Goal: Task Accomplishment & Management: Complete application form

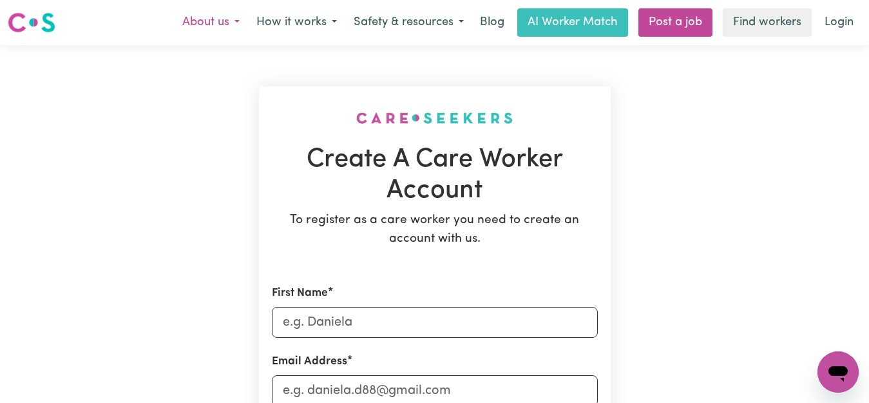
click at [174, 36] on button "About us" at bounding box center [211, 22] width 74 height 27
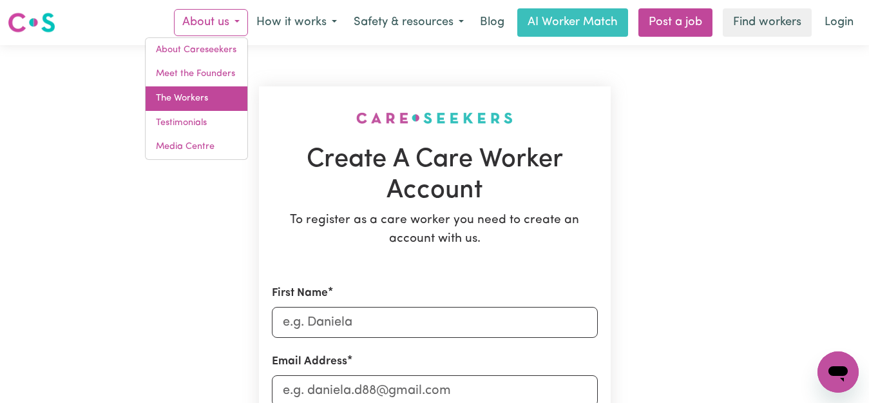
click at [146, 111] on link "The Workers" at bounding box center [197, 98] width 102 height 24
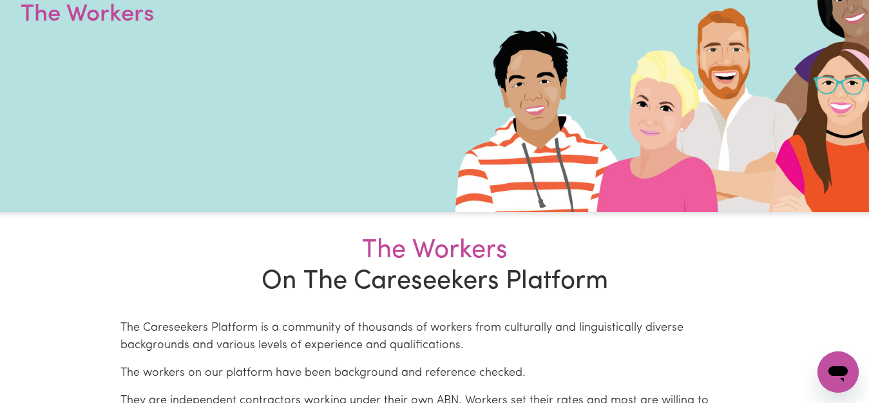
scroll to position [71, 0]
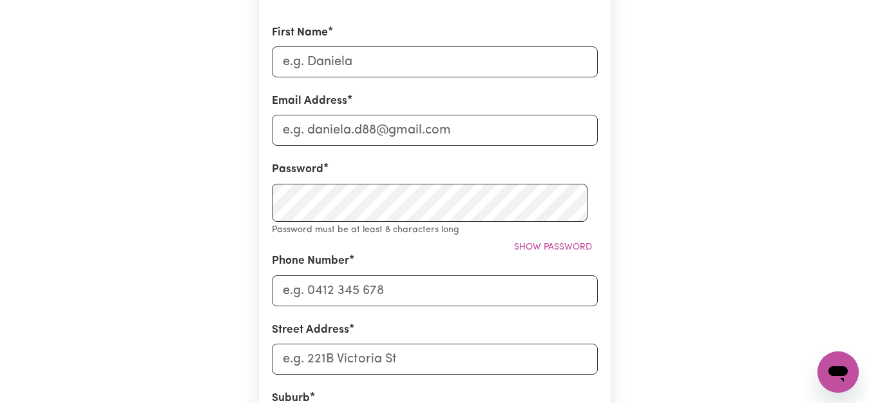
scroll to position [278, 0]
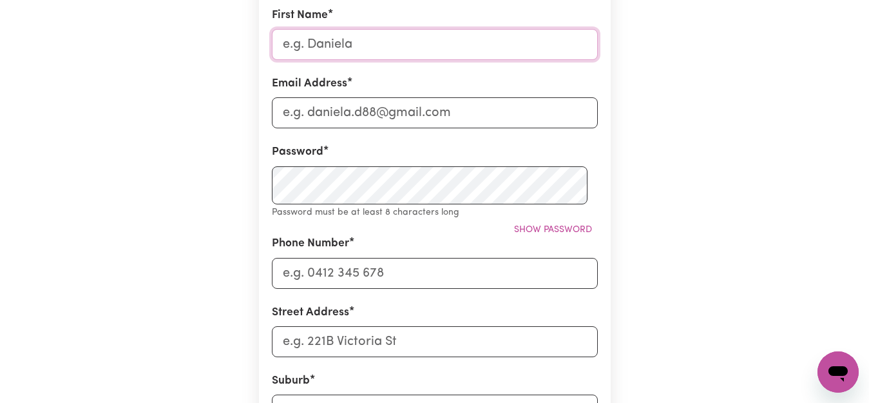
click at [422, 60] on input "First Name" at bounding box center [435, 44] width 326 height 31
type input "[PERSON_NAME]"
click at [519, 128] on input "Email Address" at bounding box center [435, 112] width 326 height 31
type input "[EMAIL_ADDRESS][DOMAIN_NAME]"
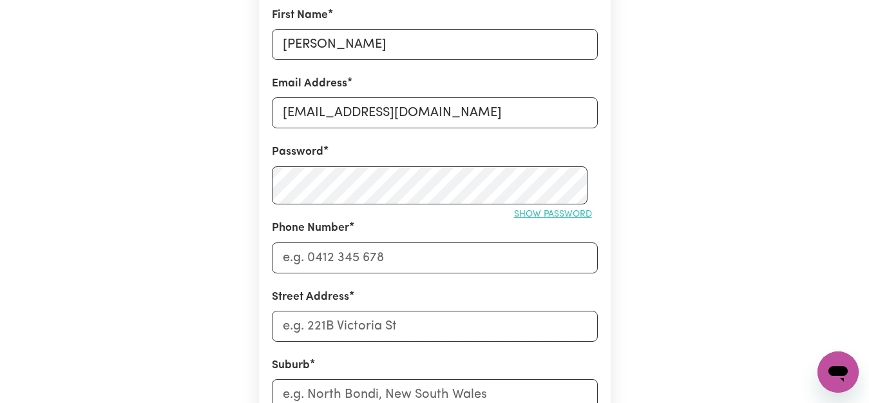
click at [541, 219] on span "Show password" at bounding box center [553, 214] width 78 height 10
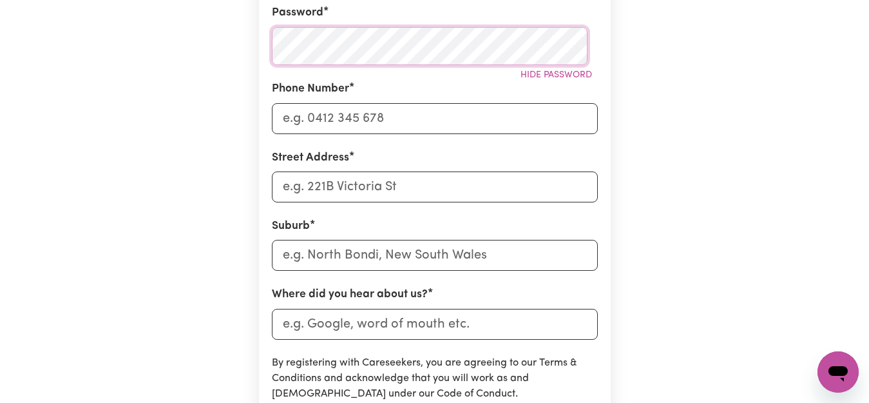
scroll to position [514, 0]
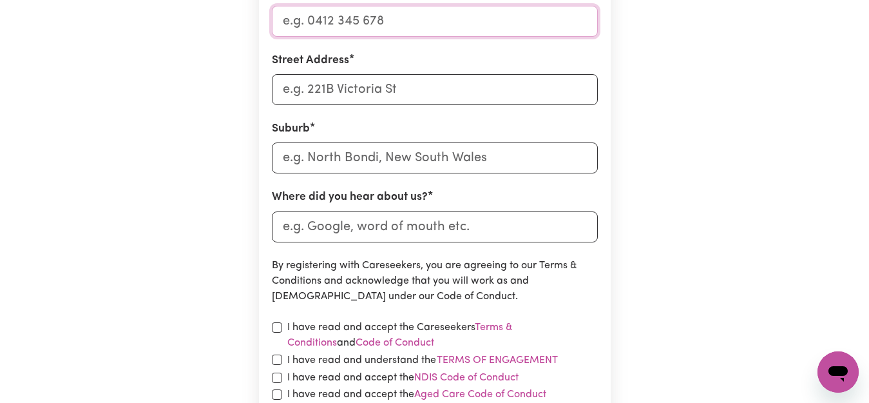
click at [462, 37] on input "Phone Number" at bounding box center [435, 21] width 326 height 31
type input "0491113217"
click at [241, 195] on div "Create A Care Worker Account To register as a care worker you need to create an…" at bounding box center [435, 21] width 734 height 981
drag, startPoint x: 441, startPoint y: 245, endPoint x: 295, endPoint y: 254, distance: 145.8
click at [295, 105] on input "Street Address" at bounding box center [435, 89] width 326 height 31
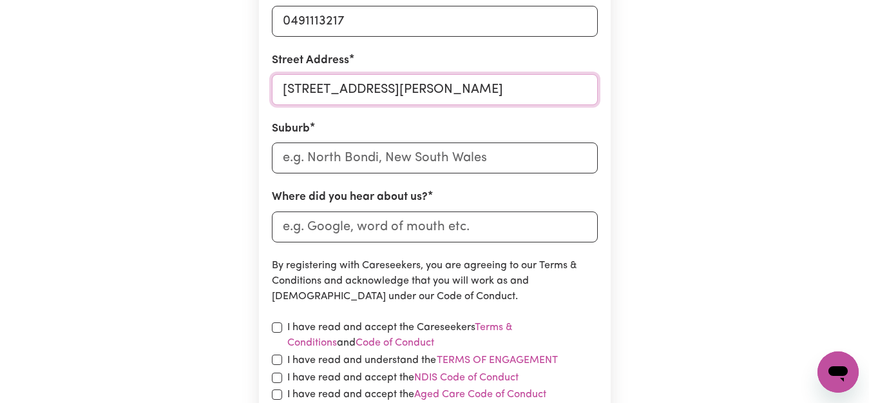
type input "[STREET_ADDRESS][PERSON_NAME]"
click at [547, 173] on input "text" at bounding box center [435, 157] width 326 height 31
type input "[PERSON_NAME]"
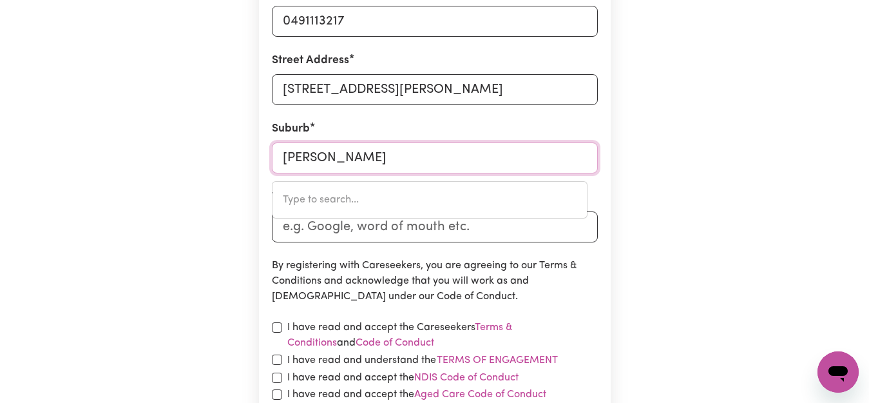
type input "[PERSON_NAME][GEOGRAPHIC_DATA], [GEOGRAPHIC_DATA], 3880"
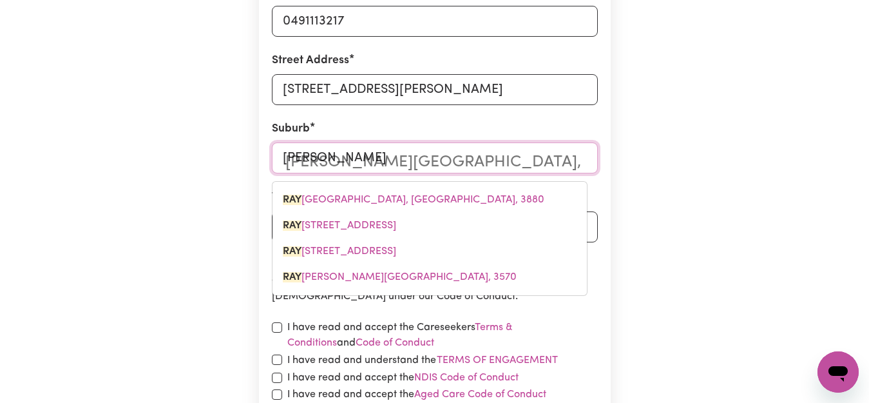
type input "Raym"
type input "[PERSON_NAME][GEOGRAPHIC_DATA], [GEOGRAPHIC_DATA], 3880"
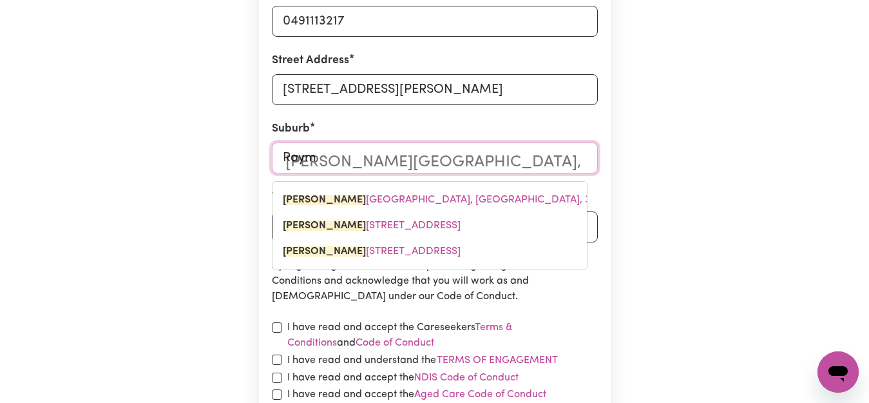
type input "[PERSON_NAME]"
type input "[PERSON_NAME][GEOGRAPHIC_DATA], [GEOGRAPHIC_DATA], 3880"
type input "[PERSON_NAME]"
type input "[PERSON_NAME][GEOGRAPHIC_DATA], [GEOGRAPHIC_DATA], 3880"
type input "[PERSON_NAME]"
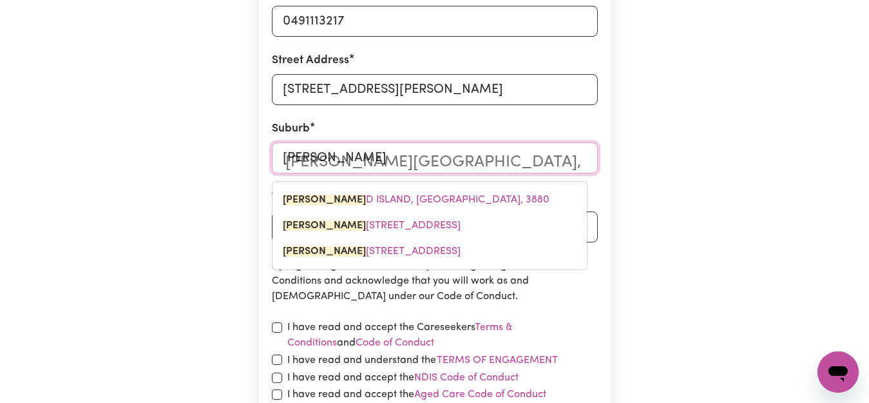
type input "[PERSON_NAME][GEOGRAPHIC_DATA], [GEOGRAPHIC_DATA], 3880"
type input "[PERSON_NAME]"
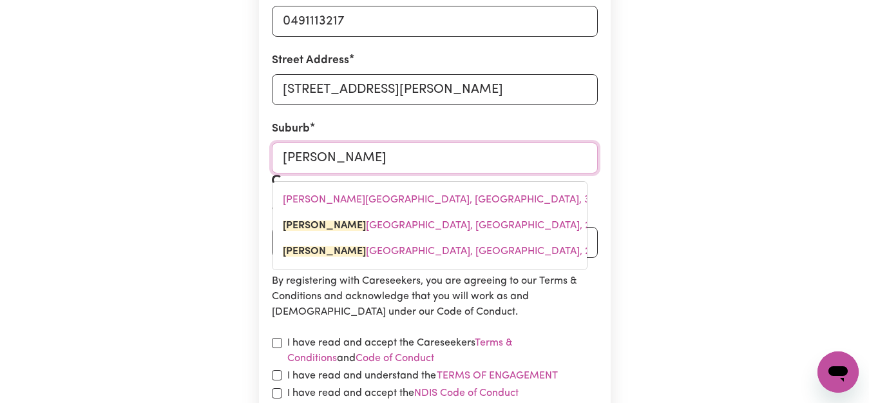
type input "[PERSON_NAME][STREET_ADDRESS]"
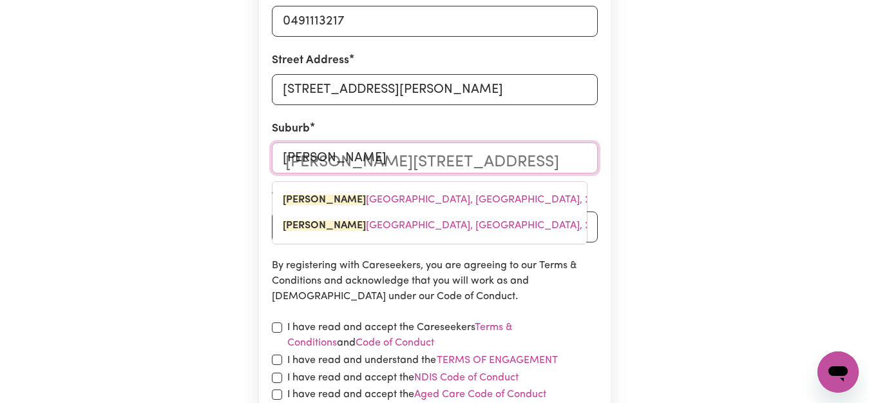
type input "[PERSON_NAME]"
type input "[PERSON_NAME], [GEOGRAPHIC_DATA], 2324"
type input "[PERSON_NAME]"
type input "[PERSON_NAME], [GEOGRAPHIC_DATA], 2324"
type input "[PERSON_NAME]"
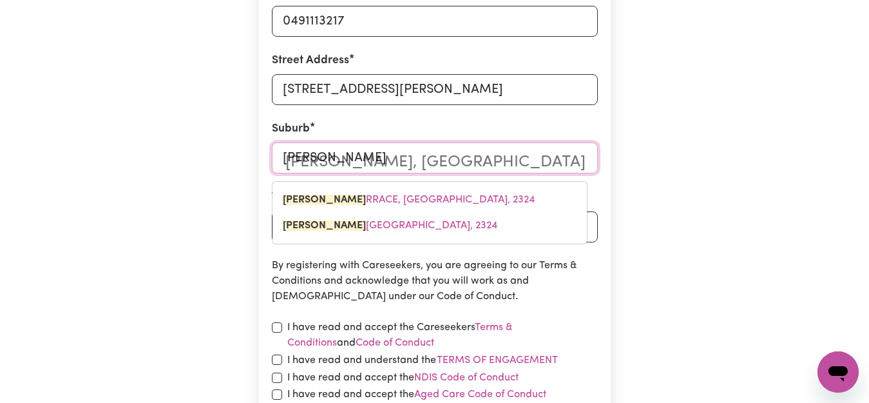
type input "[PERSON_NAME], [GEOGRAPHIC_DATA], 2324"
type input "[PERSON_NAME]"
type input "[PERSON_NAME], [GEOGRAPHIC_DATA], 2324"
type input "[PERSON_NAME]"
type input "[PERSON_NAME][STREET_ADDRESS]"
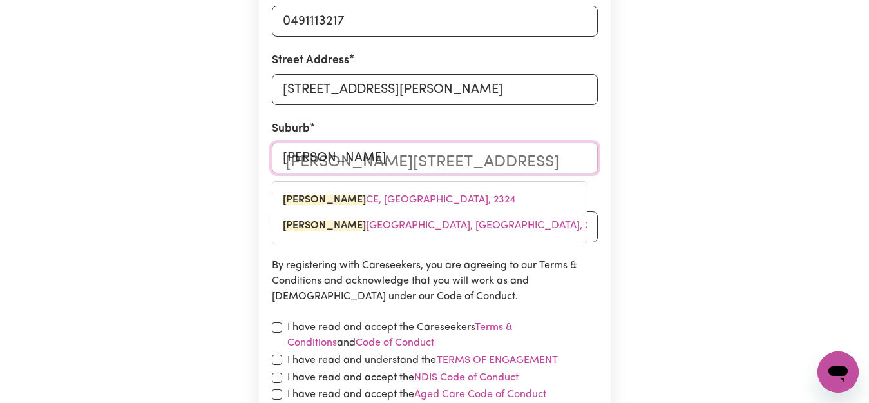
type input "[PERSON_NAME]"
type input "[PERSON_NAME][STREET_ADDRESS]"
type input "[PERSON_NAME]"
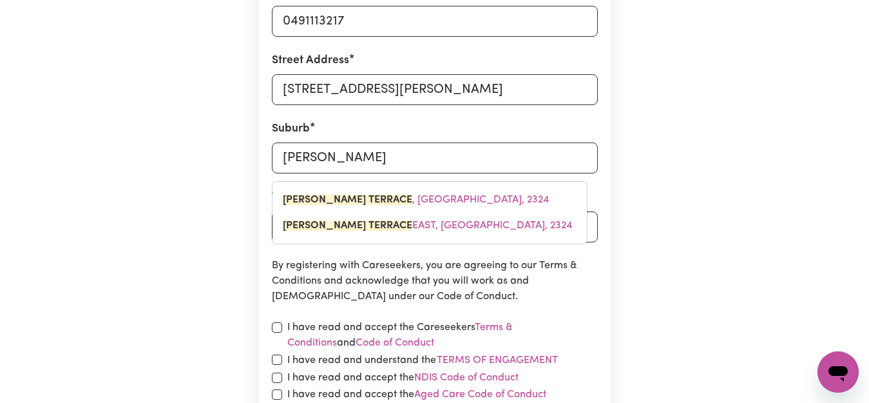
click at [562, 285] on form "First Name [PERSON_NAME] Email Address [EMAIL_ADDRESS][DOMAIN_NAME] Password Hi…" at bounding box center [435, 109] width 326 height 676
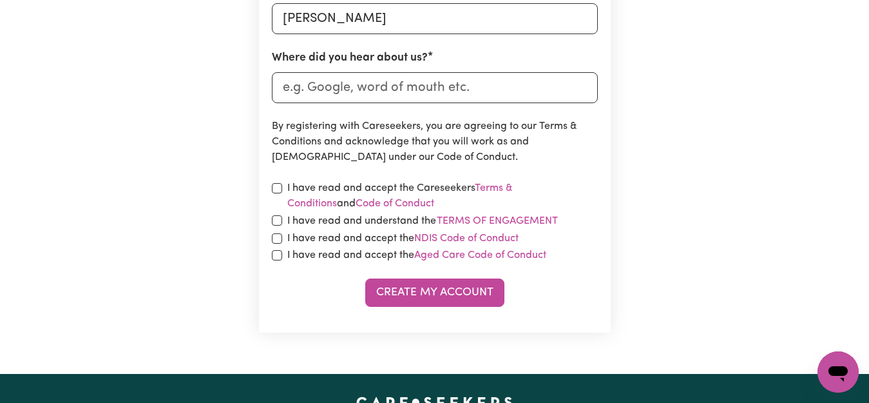
scroll to position [667, 0]
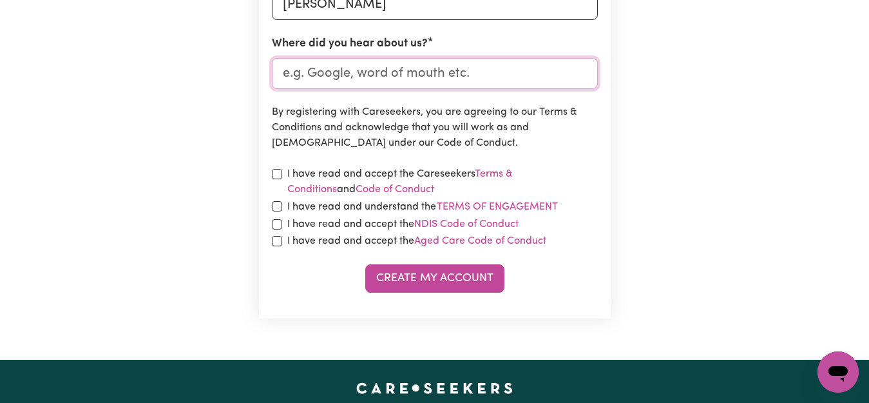
click at [531, 89] on input "Where did you hear about us?" at bounding box center [435, 73] width 326 height 31
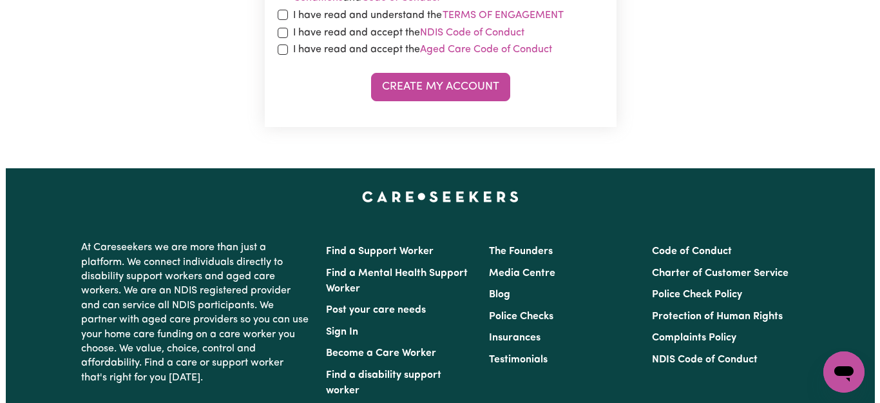
scroll to position [886, 0]
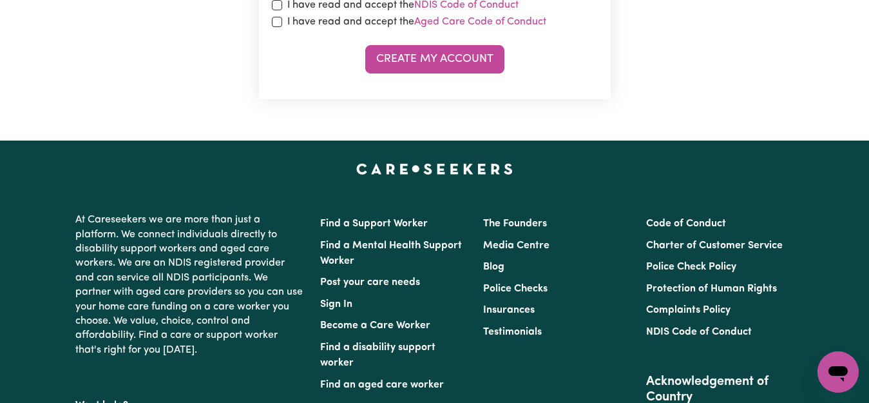
type input "Google"
drag, startPoint x: 433, startPoint y: 247, endPoint x: 356, endPoint y: 251, distance: 77.4
drag, startPoint x: 356, startPoint y: 251, endPoint x: 228, endPoint y: 270, distance: 129.6
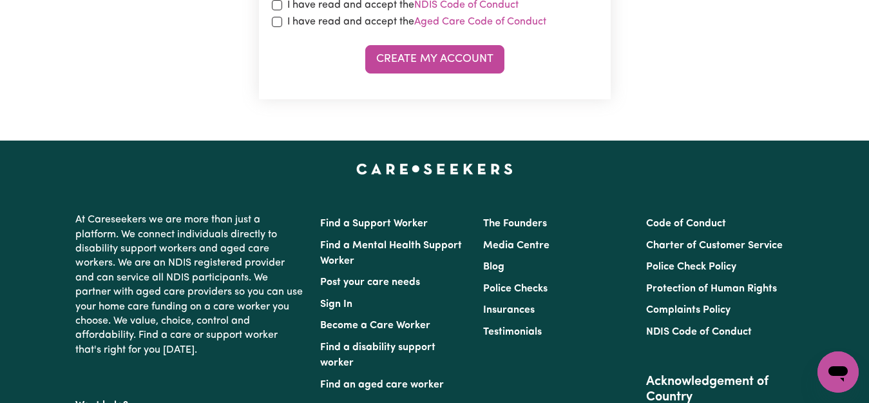
checkbox input "true"
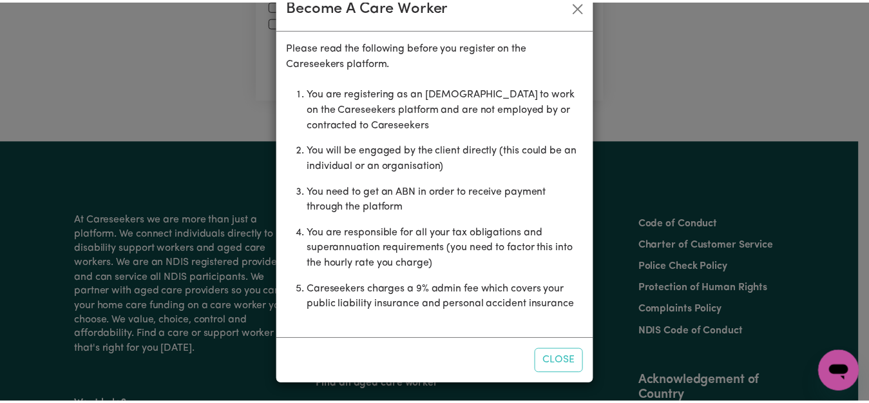
scroll to position [200, 0]
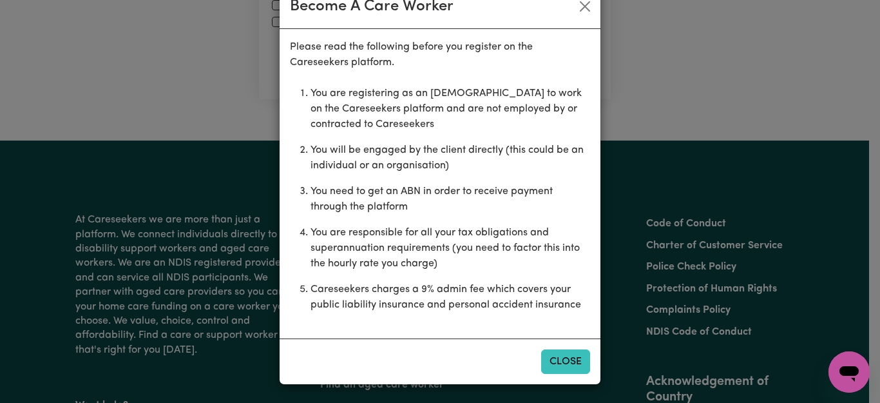
click at [550, 352] on button "Close" at bounding box center [565, 361] width 49 height 24
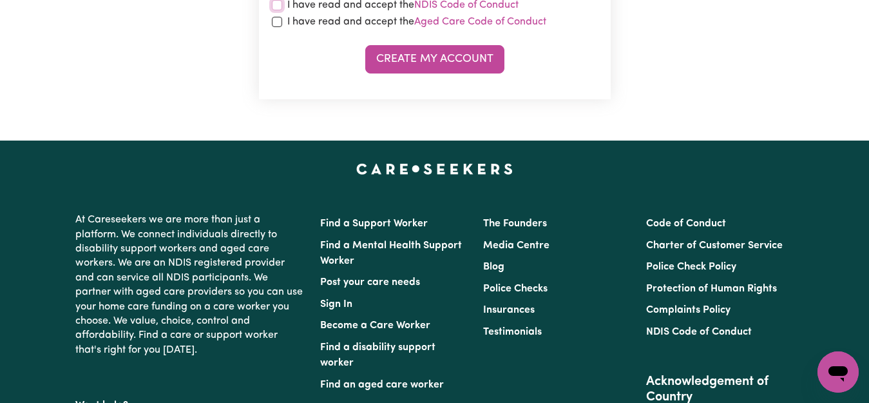
click at [282, 10] on input "checkbox" at bounding box center [277, 5] width 10 height 10
checkbox input "true"
click at [282, 27] on input "checkbox" at bounding box center [277, 22] width 10 height 10
checkbox input "true"
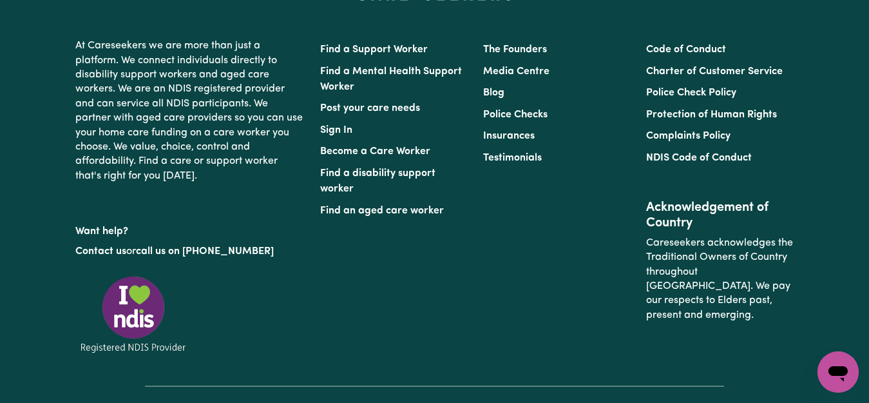
scroll to position [1054, 0]
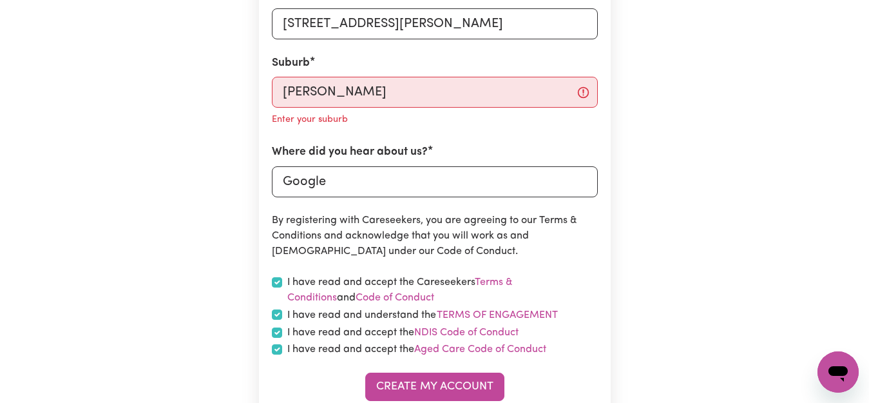
scroll to position [457, 0]
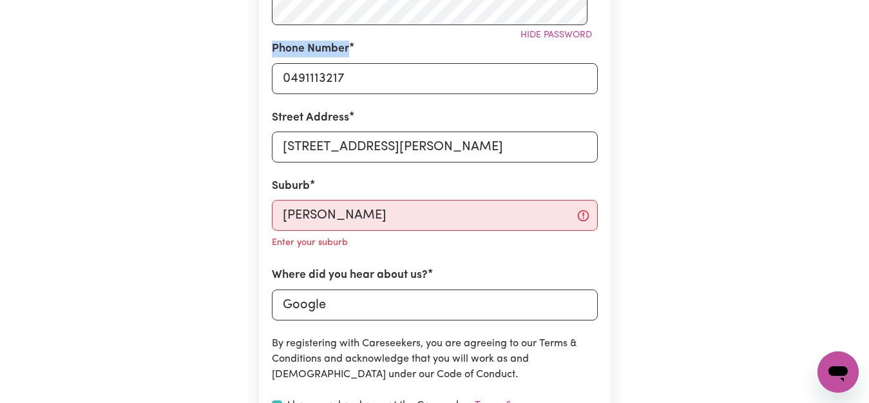
drag, startPoint x: 866, startPoint y: 145, endPoint x: 870, endPoint y: 167, distance: 22.9
click at [868, 167] on html "Menu About us How it works Safety & resources Blog AI Worker Match Post a job F…" at bounding box center [434, 343] width 869 height 1601
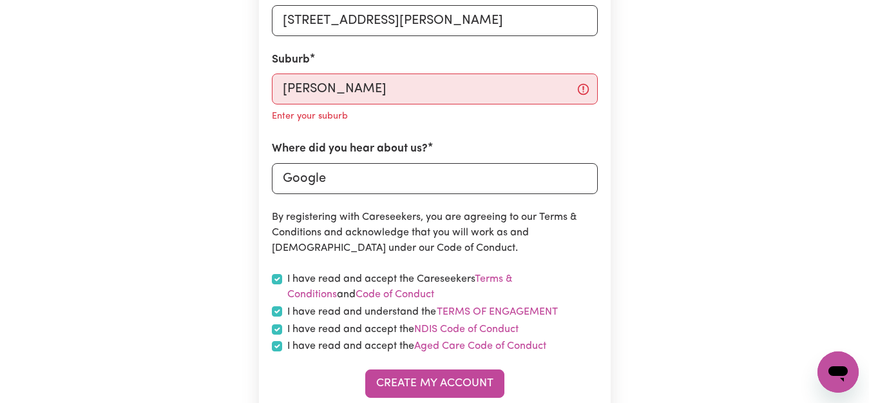
scroll to position [601, 0]
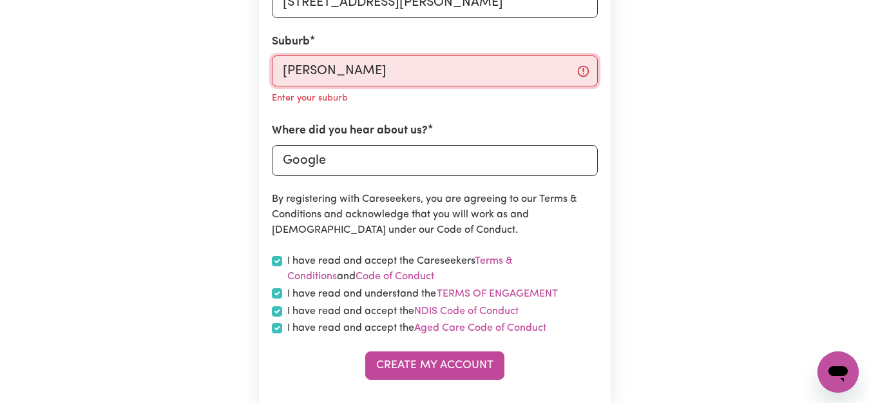
type input "[PERSON_NAME][STREET_ADDRESS]"
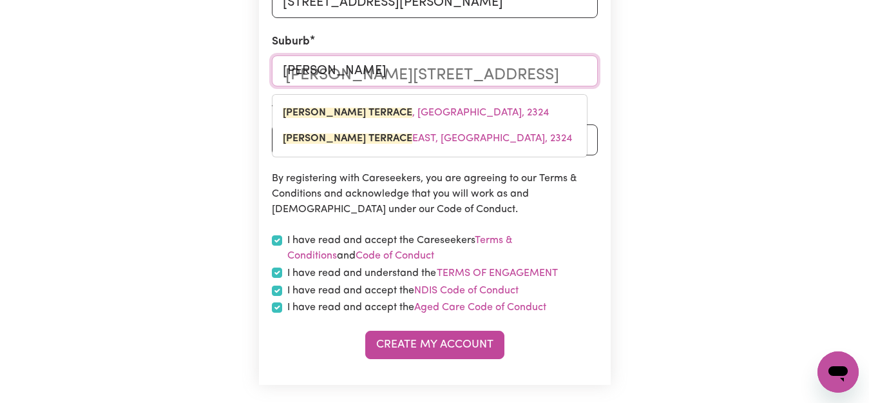
click at [478, 86] on input "[PERSON_NAME]" at bounding box center [435, 70] width 326 height 31
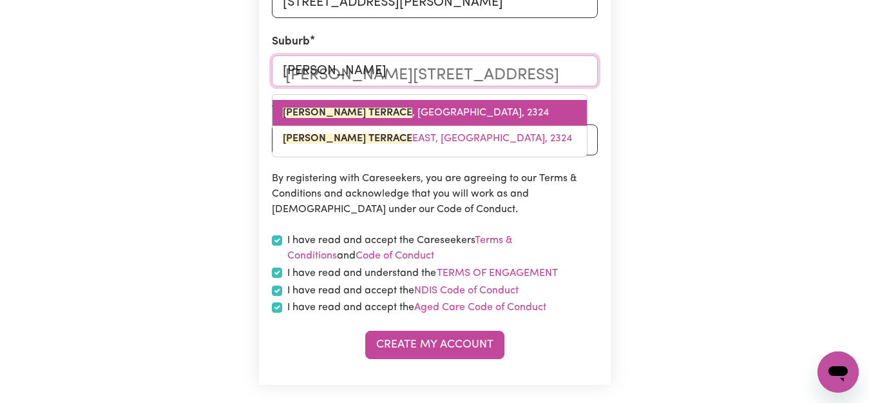
click at [480, 118] on span "[PERSON_NAME][STREET_ADDRESS]" at bounding box center [416, 113] width 266 height 10
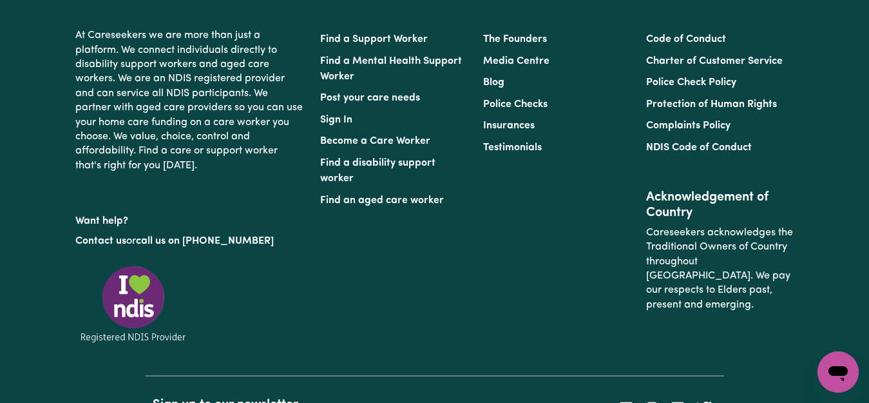
scroll to position [1077, 0]
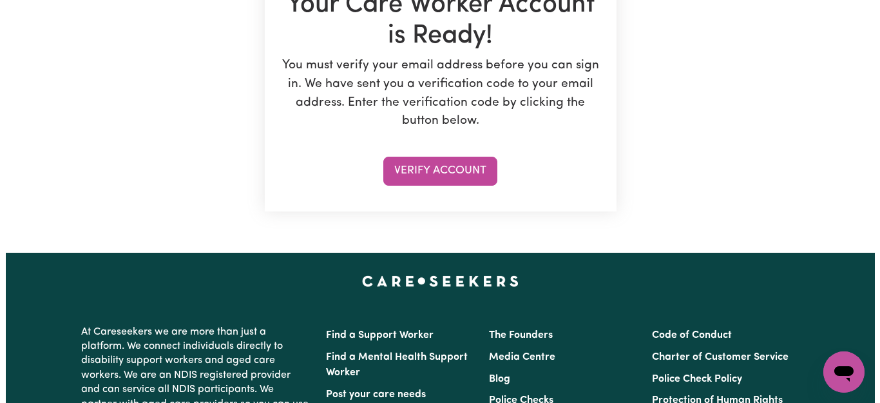
scroll to position [267, 0]
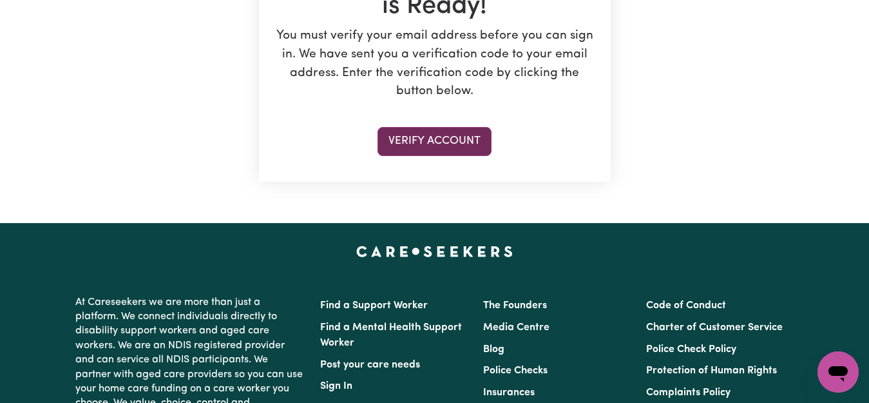
click at [449, 155] on button "Verify Account" at bounding box center [434, 141] width 114 height 28
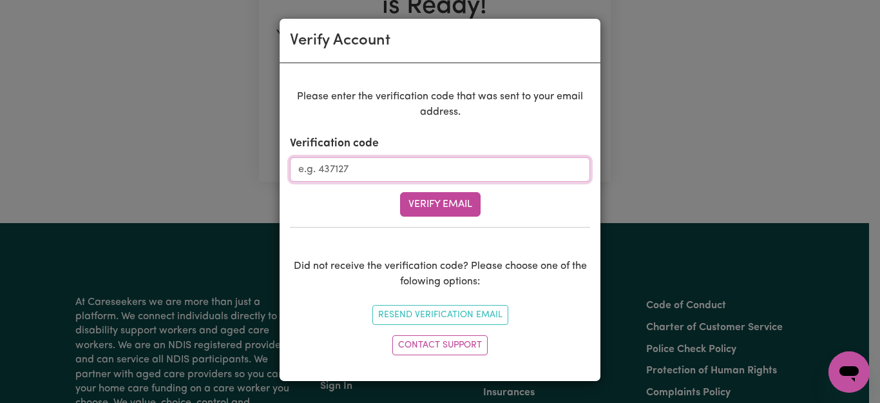
click at [387, 182] on input "Verification code" at bounding box center [440, 169] width 300 height 24
paste input "965574"
type input "965574"
click at [420, 216] on button "Verify Email" at bounding box center [440, 204] width 81 height 24
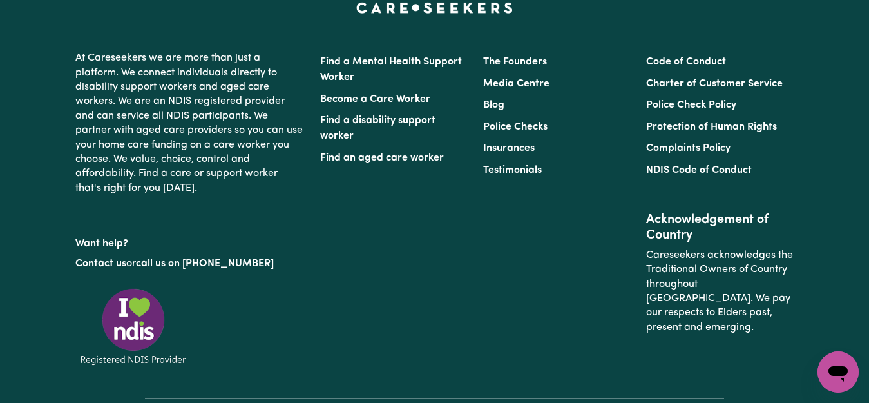
scroll to position [1618, 0]
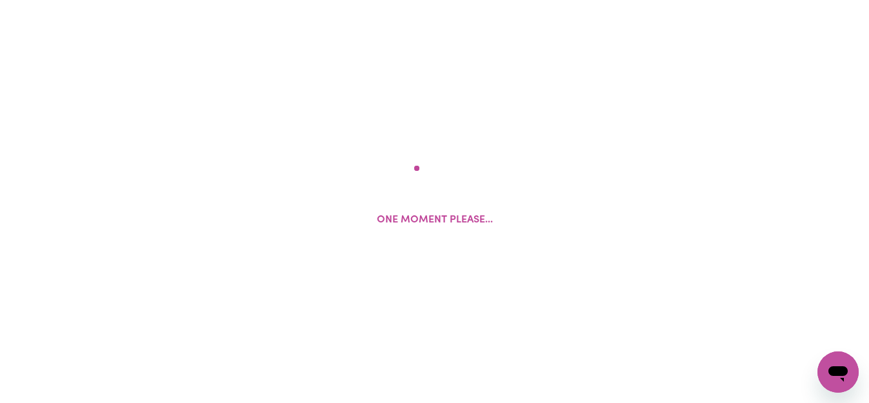
select select "Studying a healthcare related degree or qualification"
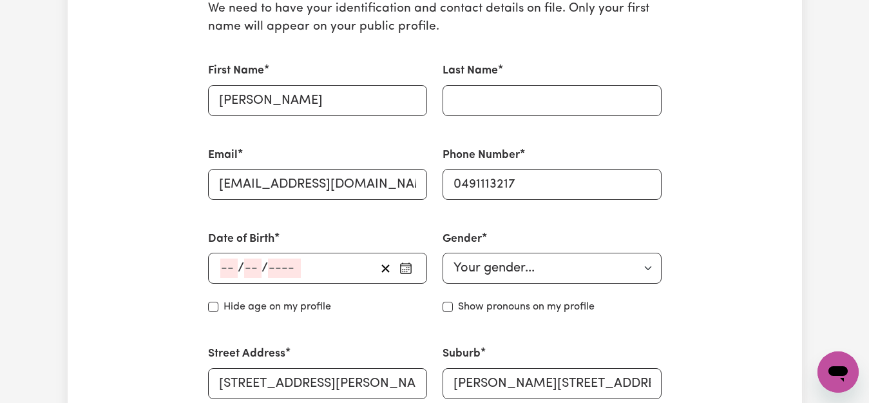
scroll to position [438, 0]
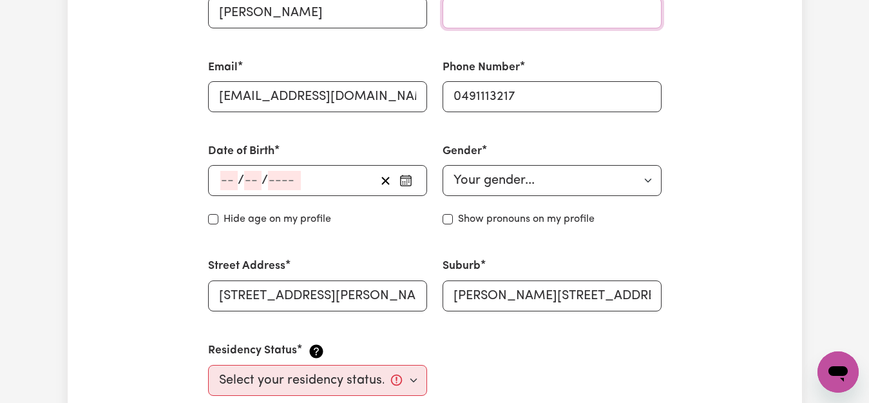
click at [469, 28] on input "Last Name" at bounding box center [551, 12] width 219 height 31
type input "[PERSON_NAME]"
click at [244, 187] on span "/" at bounding box center [241, 180] width 6 height 14
click at [234, 190] on input "number" at bounding box center [228, 180] width 17 height 19
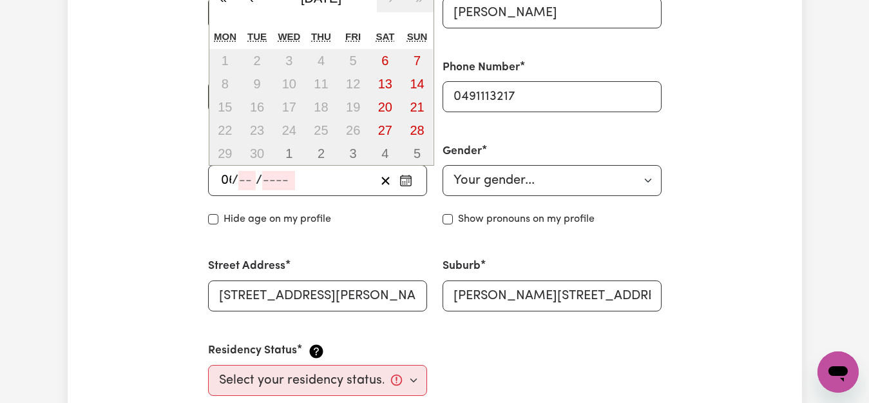
type input "06"
type input "197"
type input "[DATE]"
type input "6"
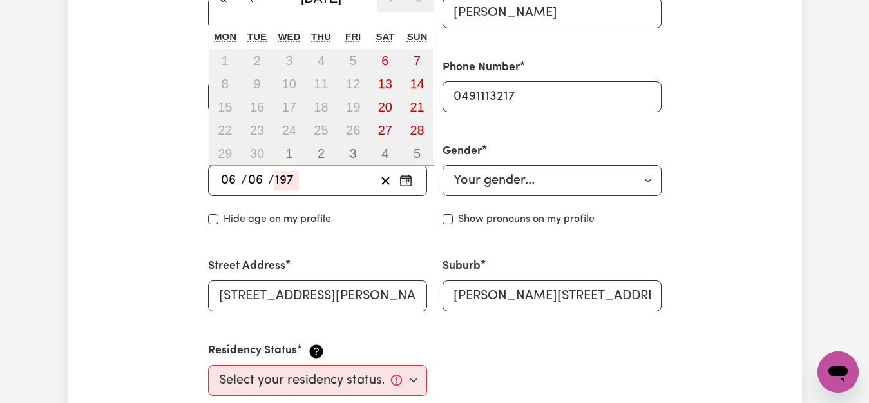
type input "6"
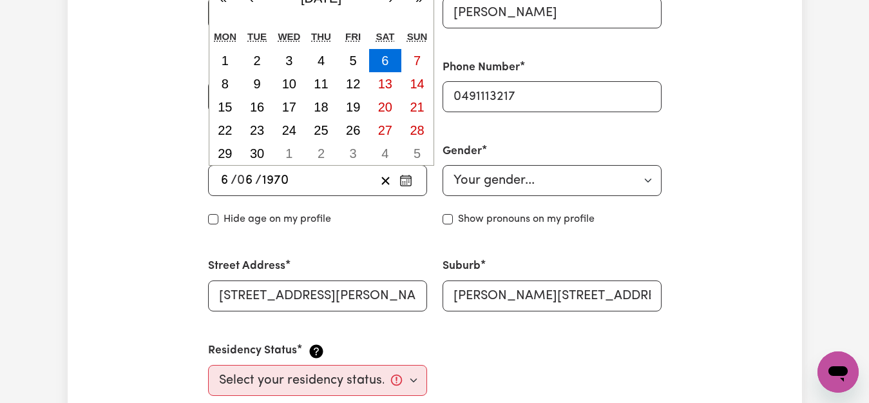
type input "1970"
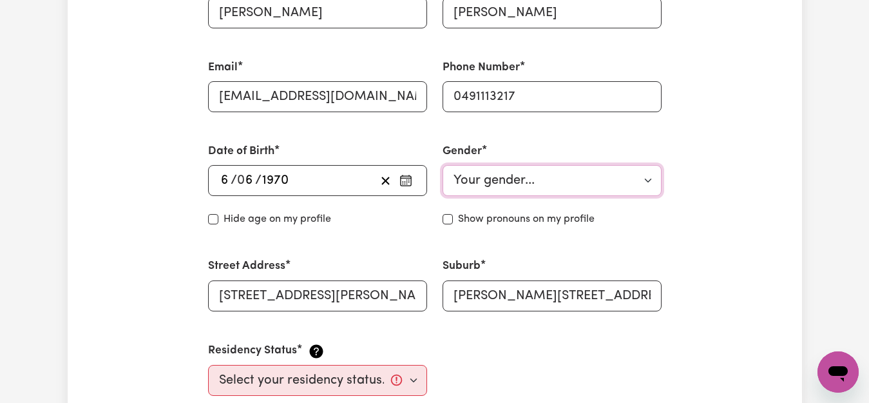
click at [640, 196] on select "Your gender... [DEMOGRAPHIC_DATA] [DEMOGRAPHIC_DATA] [DEMOGRAPHIC_DATA] Other P…" at bounding box center [551, 180] width 219 height 31
select select "[DEMOGRAPHIC_DATA]"
click at [444, 196] on select "Your gender... [DEMOGRAPHIC_DATA] [DEMOGRAPHIC_DATA] [DEMOGRAPHIC_DATA] Other P…" at bounding box center [551, 180] width 219 height 31
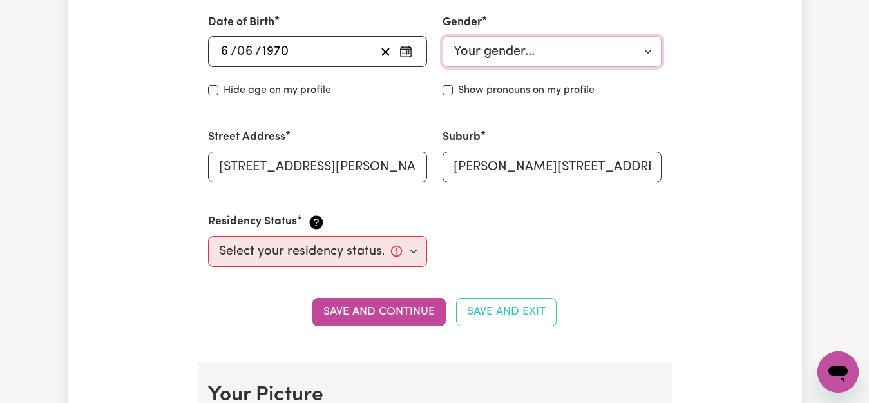
scroll to position [609, 0]
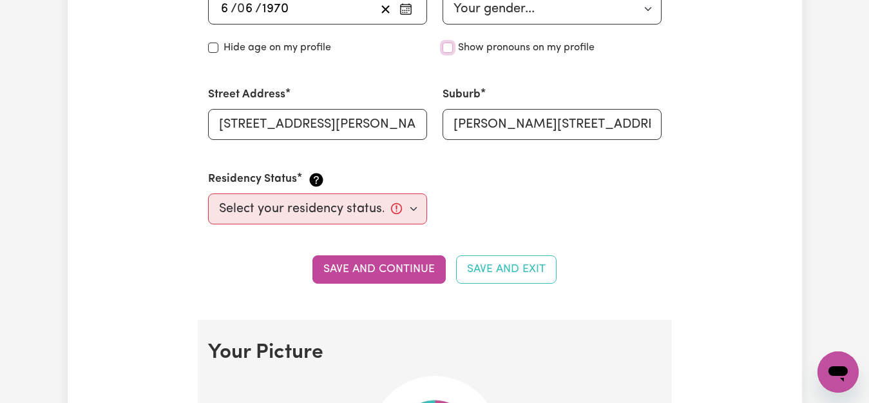
click at [450, 53] on input "Show pronouns on my profile" at bounding box center [447, 48] width 10 height 10
checkbox input "false"
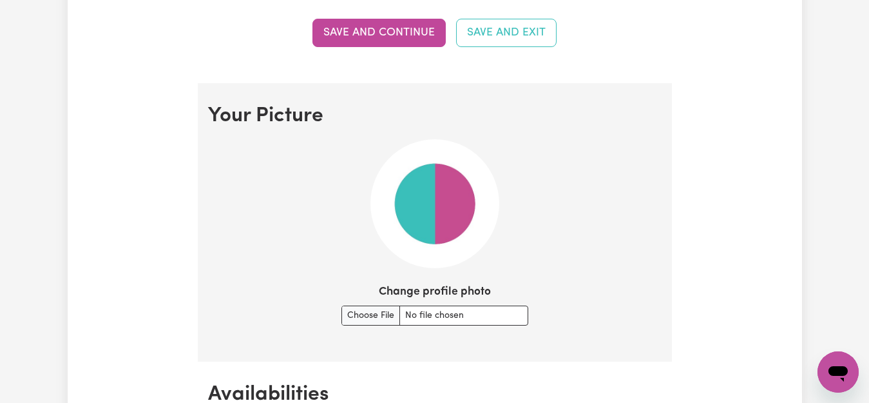
scroll to position [880, 0]
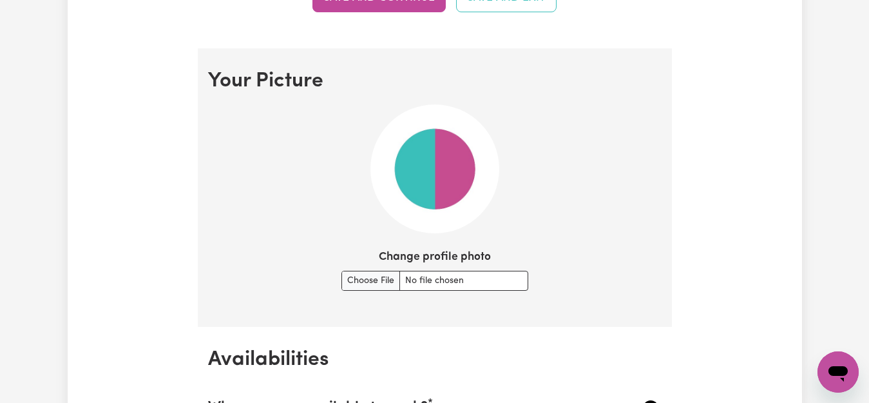
select select "[DEMOGRAPHIC_DATA] Citizen"
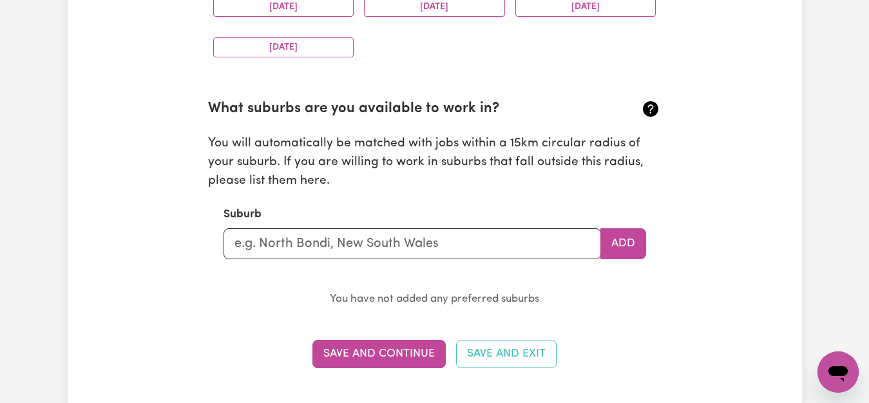
scroll to position [1406, 0]
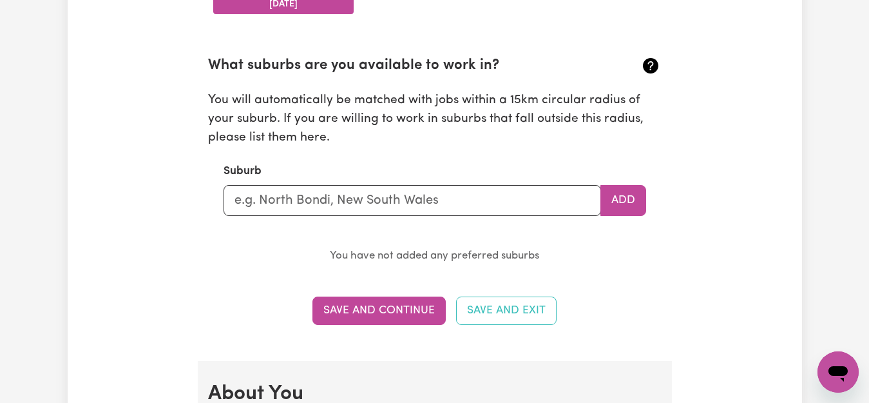
click at [305, 14] on button "[DATE]" at bounding box center [283, 4] width 141 height 20
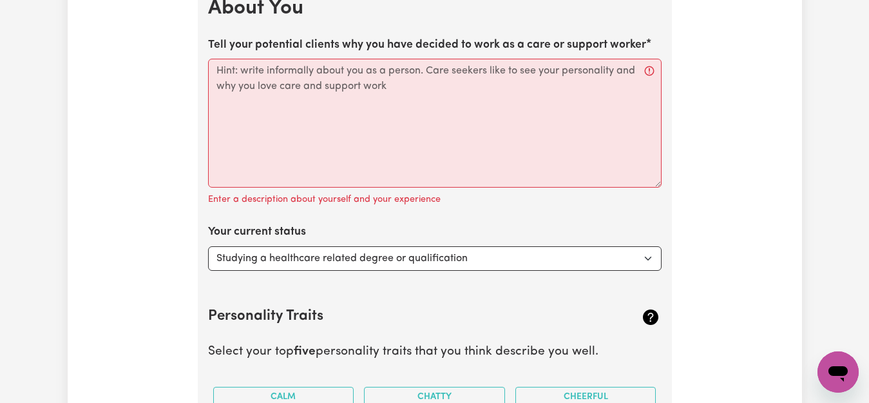
scroll to position [1799, 0]
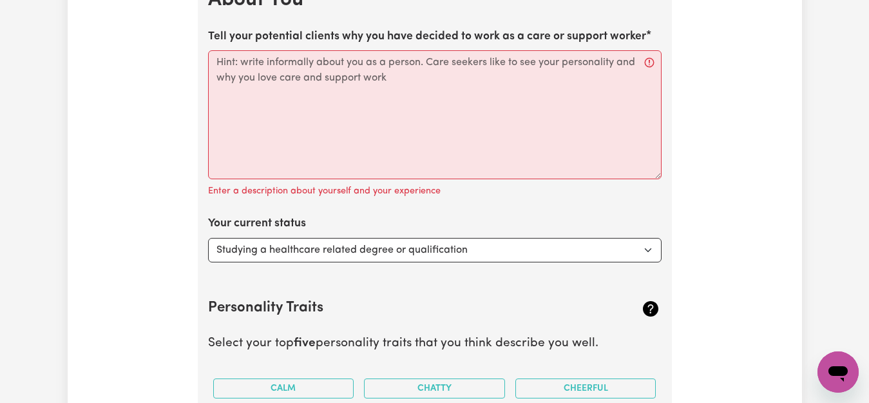
drag, startPoint x: 520, startPoint y: 198, endPoint x: 506, endPoint y: 198, distance: 14.2
type input "Lower"
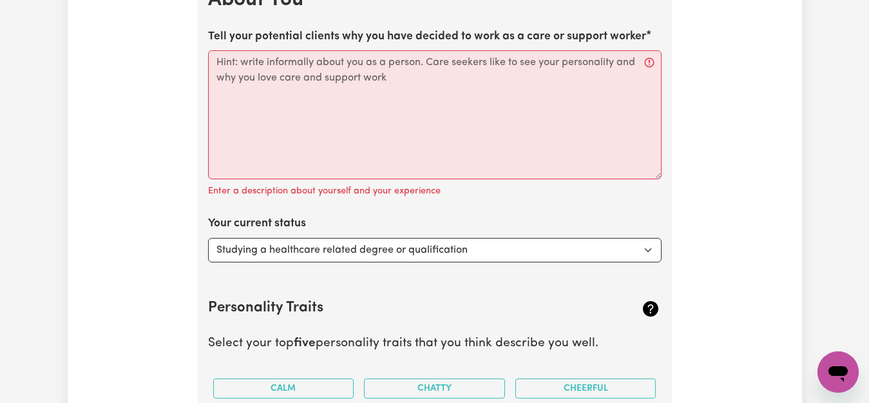
type input "[GEOGRAPHIC_DATA], [GEOGRAPHIC_DATA], 2476"
type input "Lower H"
type input "[GEOGRAPHIC_DATA], [GEOGRAPHIC_DATA], 5131"
type input "[PERSON_NAME]"
type input "LoweR HERMITAGE, [GEOGRAPHIC_DATA], 5131"
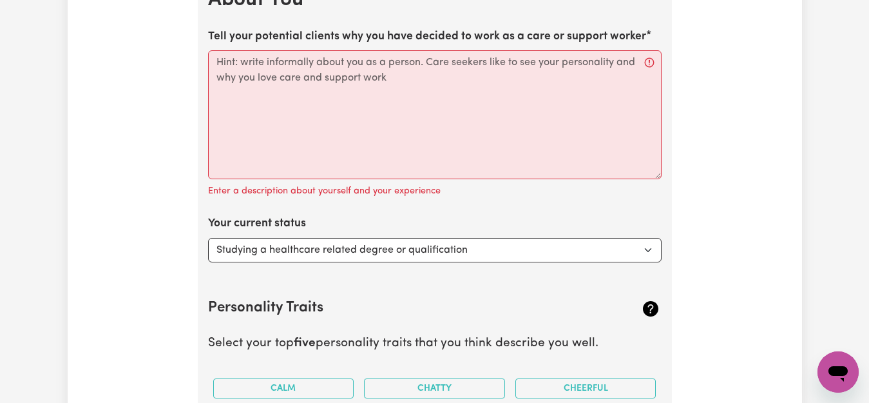
type input "Low"
type input "LowER HERMITAGE, [GEOGRAPHIC_DATA], 5131"
type input "Lo"
type input "L"
type input "Port"
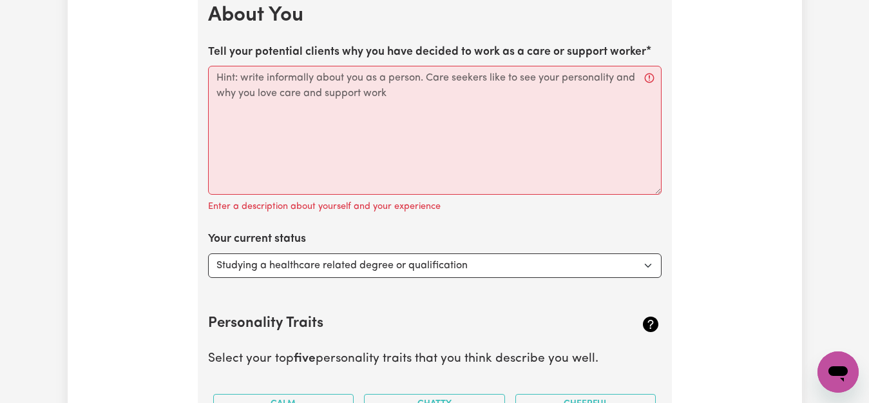
type input "[GEOGRAPHIC_DATA], [GEOGRAPHIC_DATA]"
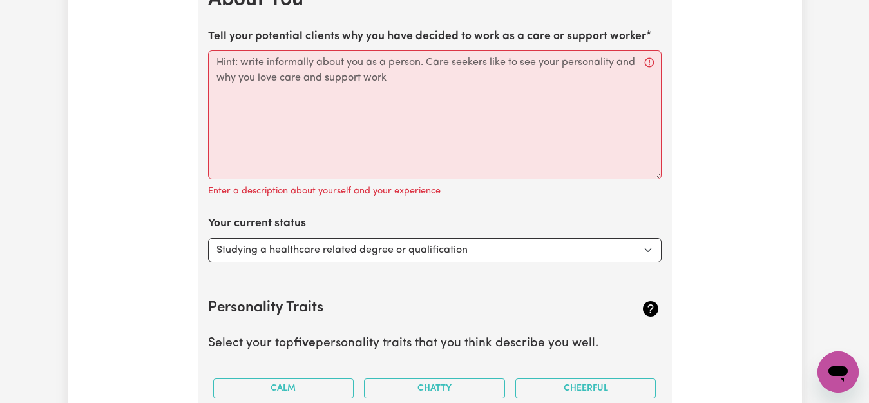
type input "Port S"
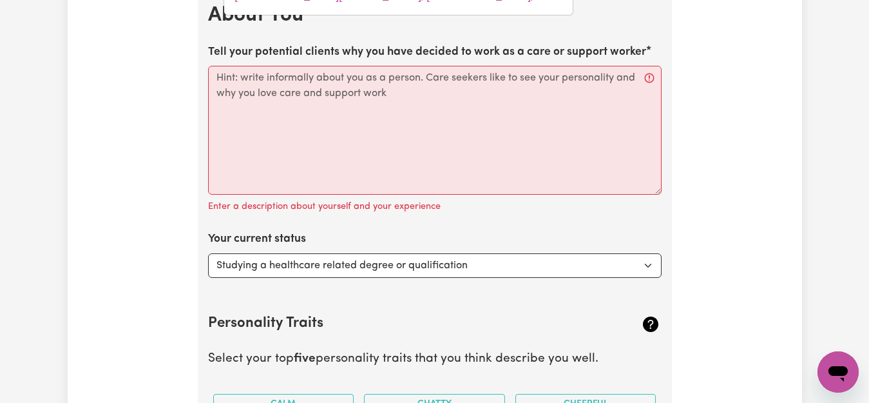
type input "[GEOGRAPHIC_DATA], [GEOGRAPHIC_DATA], 7307"
type input "[GEOGRAPHIC_DATA]"
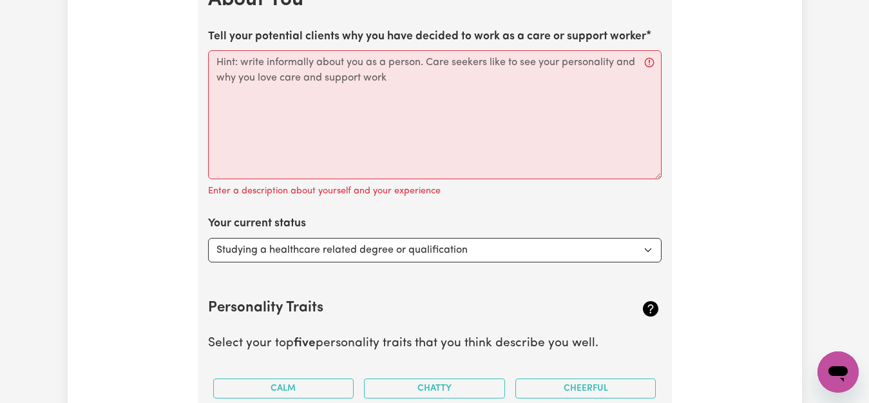
type input "Port"
type input "[GEOGRAPHIC_DATA], [GEOGRAPHIC_DATA]"
type input "Por"
type input "PorT [GEOGRAPHIC_DATA], [GEOGRAPHIC_DATA], 5015"
type input "PorCUPINE, [GEOGRAPHIC_DATA], 4821"
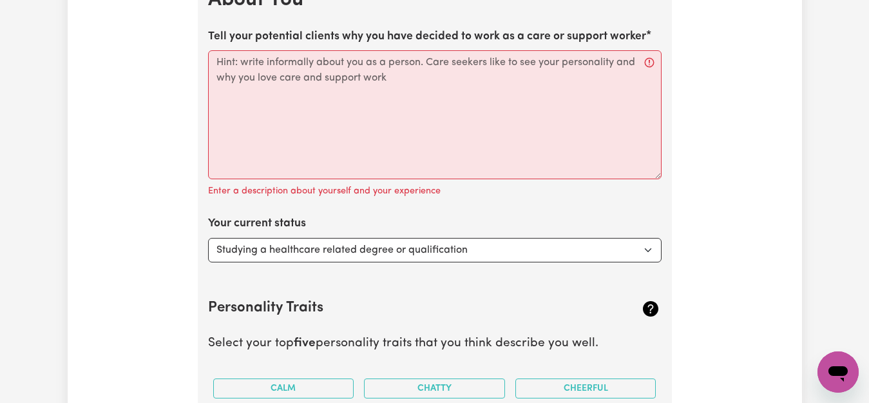
type input "Po"
type input "P"
type input "Ham"
type input "[GEOGRAPHIC_DATA], [GEOGRAPHIC_DATA], 5642"
type input "Hami"
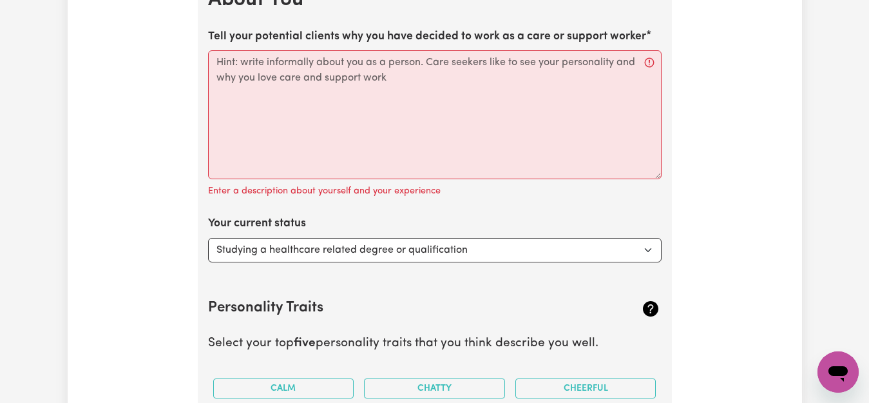
type input "[PERSON_NAME]"
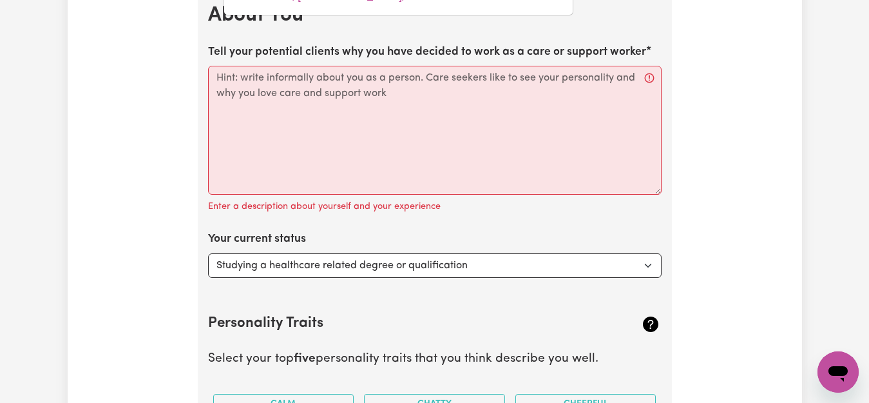
type input "[GEOGRAPHIC_DATA], [GEOGRAPHIC_DATA], 2303"
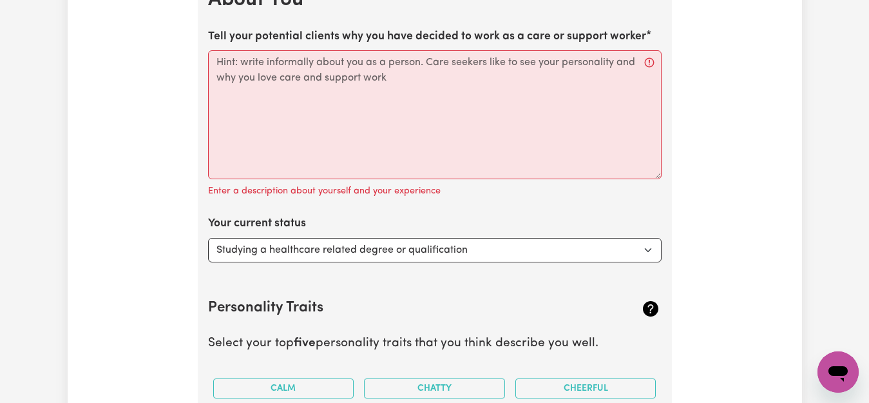
type input "Hamilt"
type input "[PERSON_NAME], [GEOGRAPHIC_DATA], 2303"
type input "Hamilto"
type input "[PERSON_NAME], [GEOGRAPHIC_DATA], 2303"
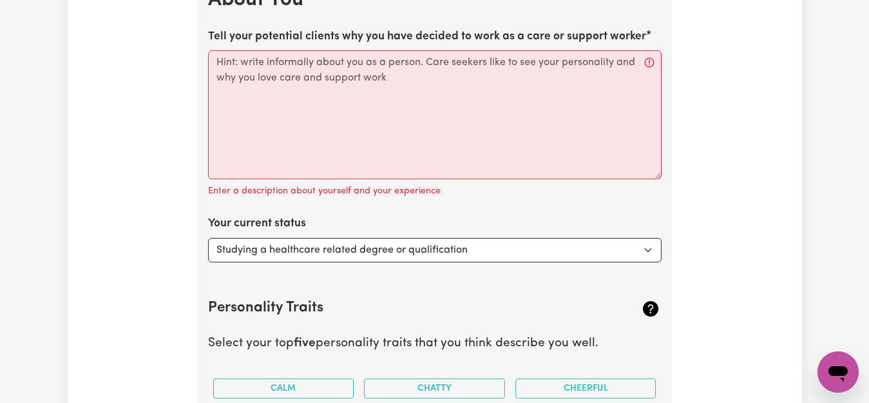
type input "[GEOGRAPHIC_DATA], [GEOGRAPHIC_DATA], 2303"
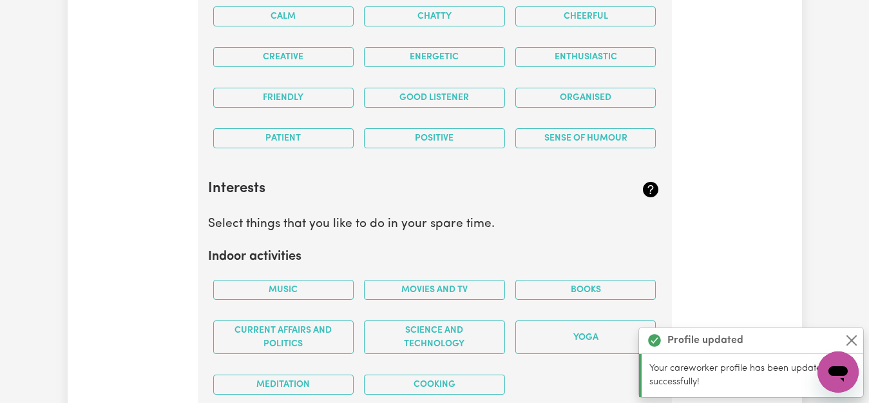
scroll to position [2222, 0]
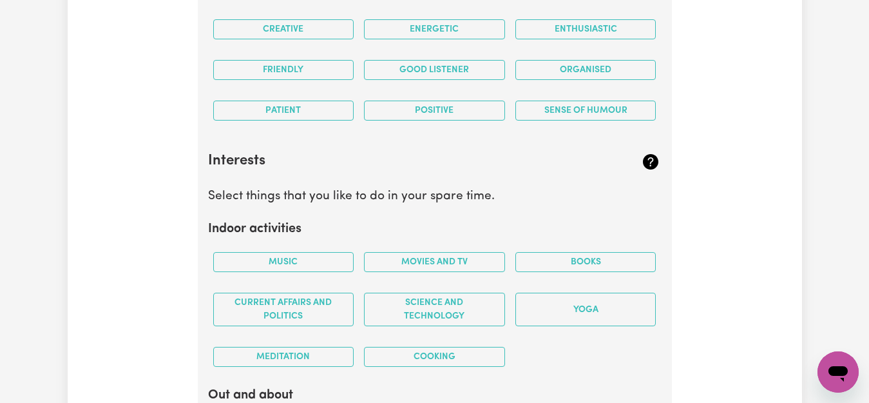
select select "Looking for extra work to fill my week and/or weekends"
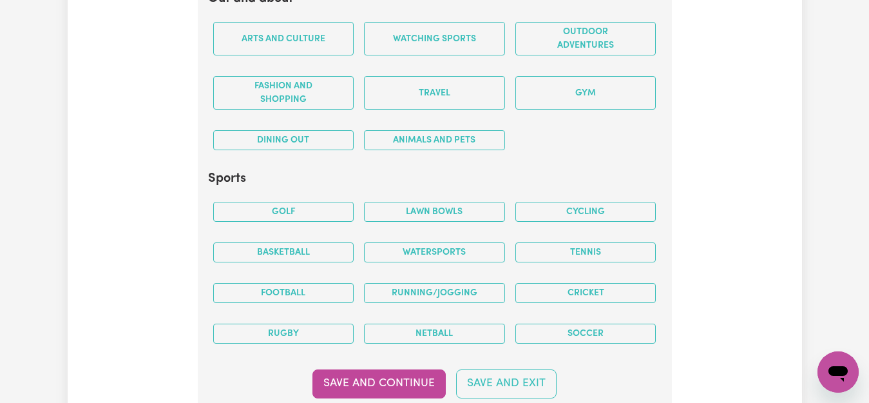
scroll to position [2680, 0]
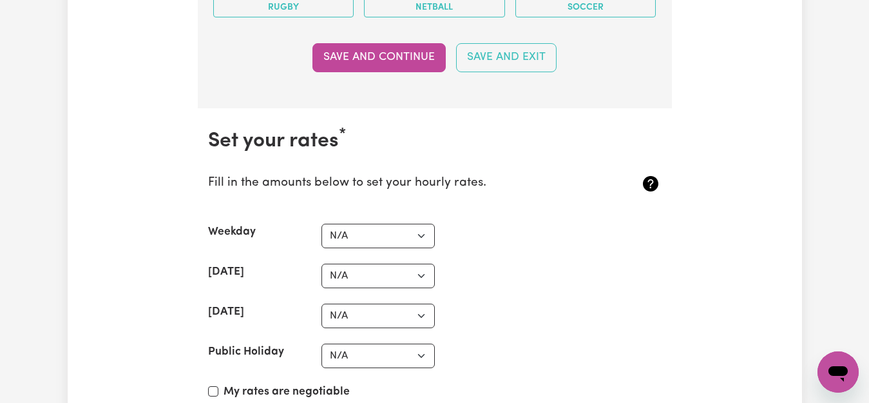
scroll to position [2961, 0]
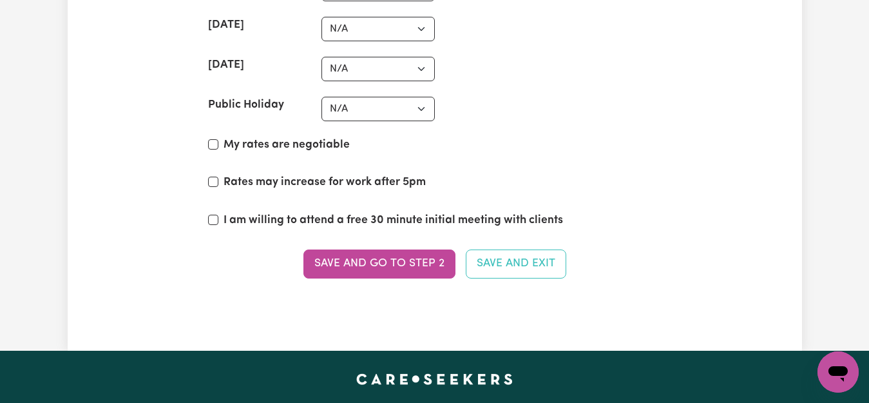
scroll to position [3270, 0]
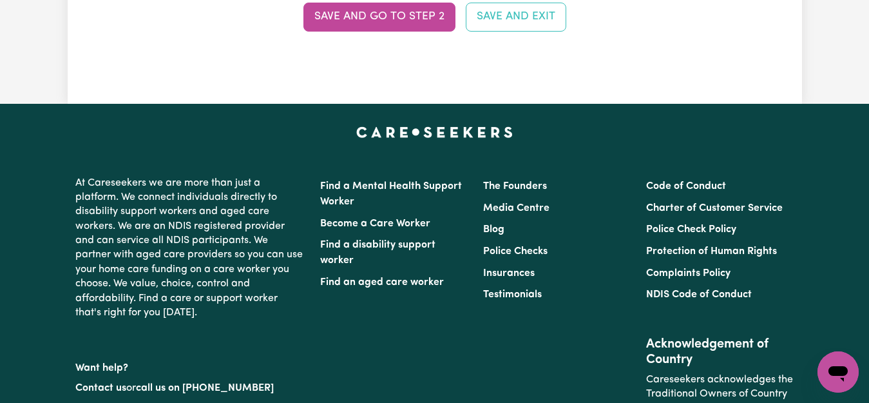
scroll to position [3472, 0]
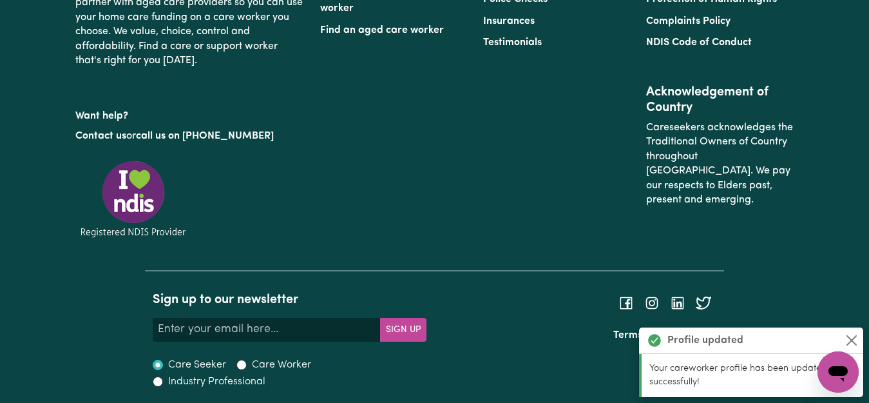
scroll to position [3884, 0]
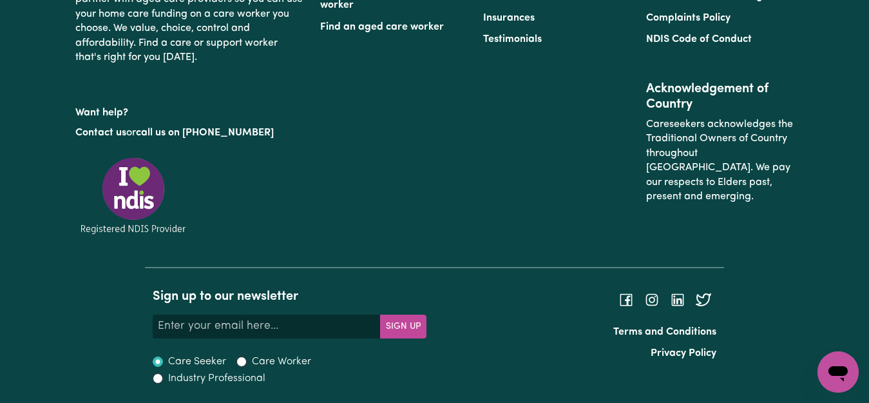
select select "46"
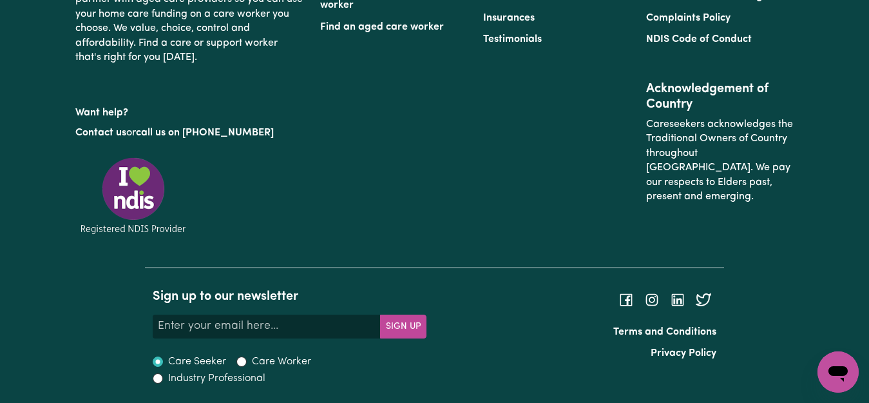
select select "69"
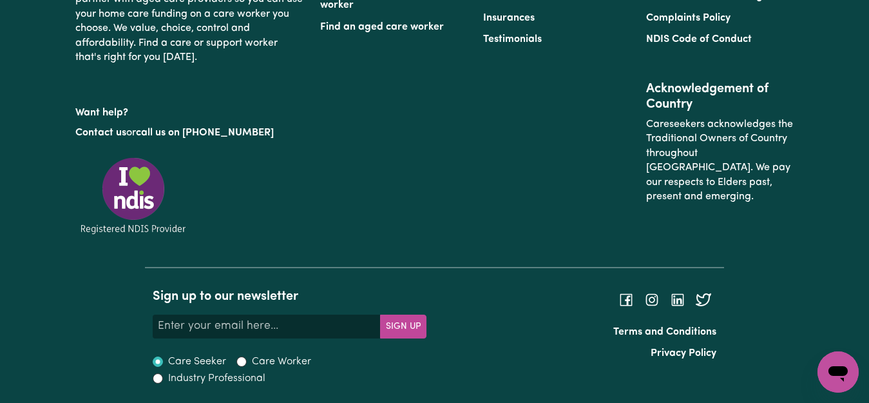
select select "92"
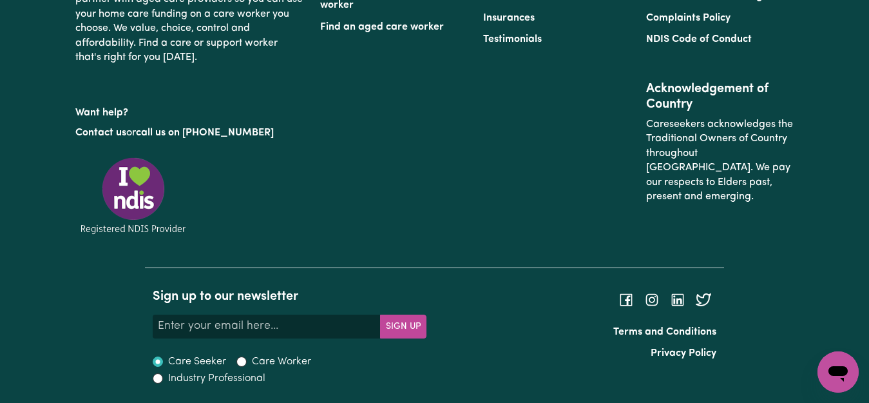
select select "126"
checkbox input "true"
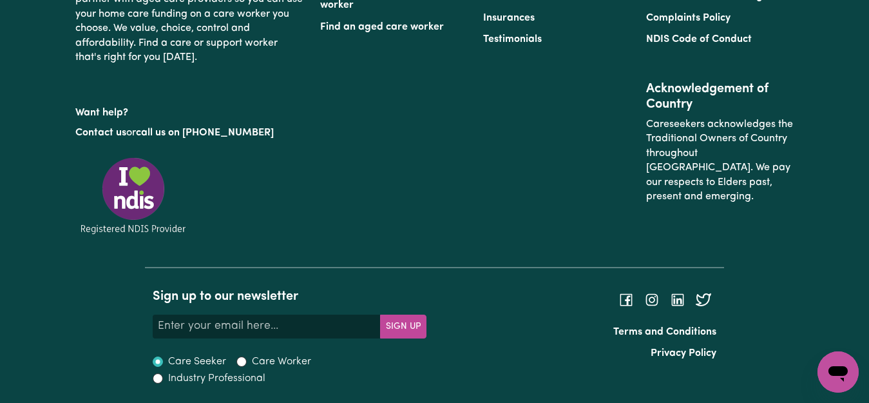
scroll to position [4095, 0]
checkbox input "true"
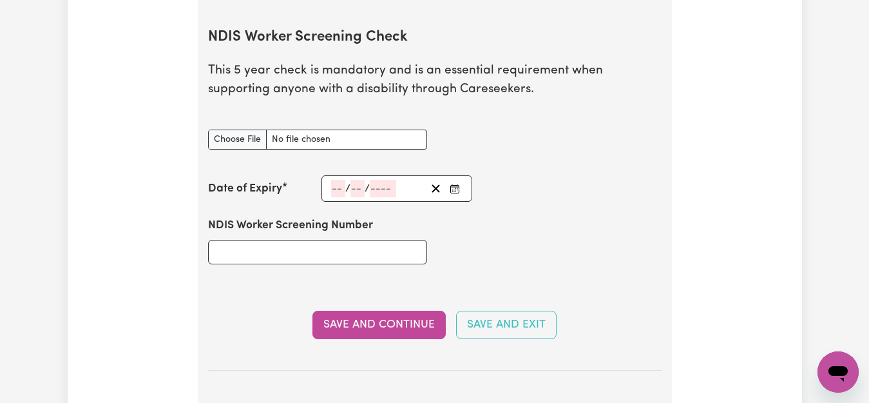
scroll to position [1584, 0]
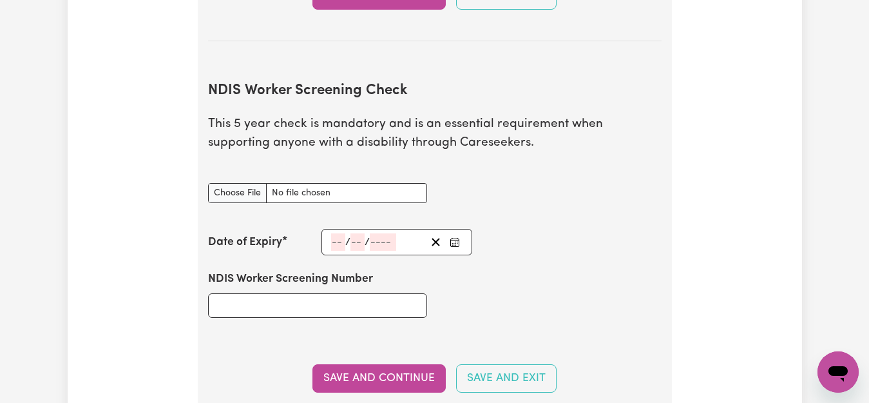
scroll to position [1510, 0]
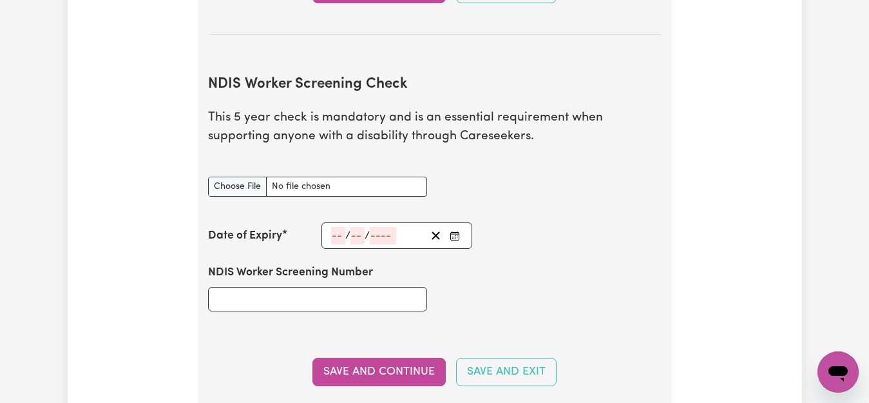
paste input "WWC1998802E"
type input "WWC1998802E"
type input "06"
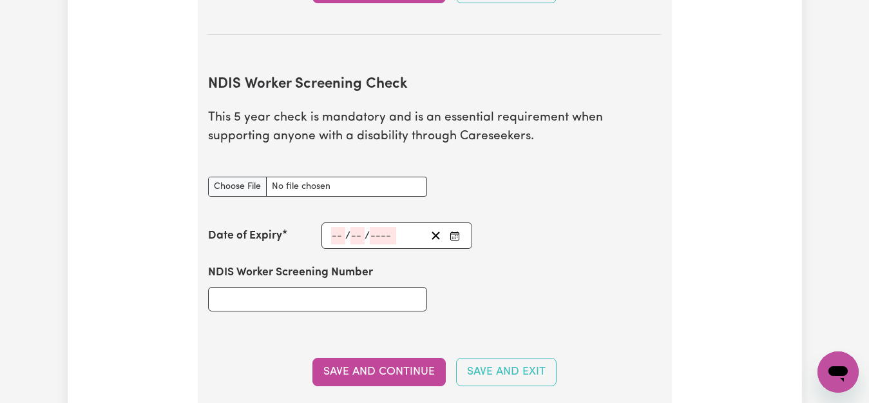
type input "[DATE]"
type input "9"
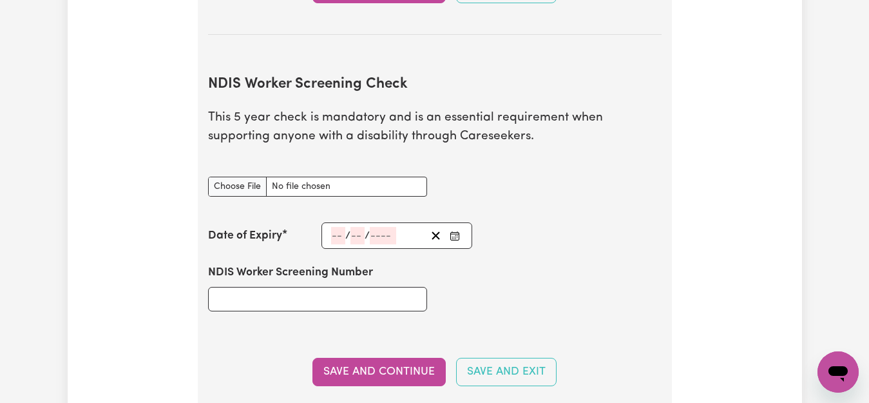
type input "9"
type input "2029"
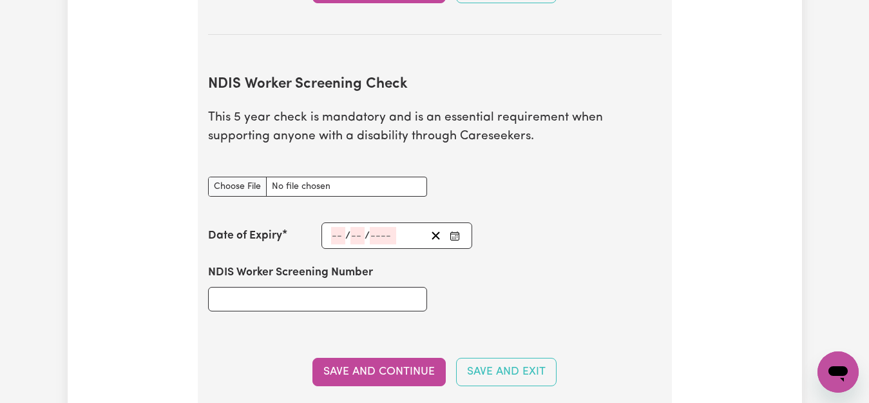
type input "[DATE]"
type input "6"
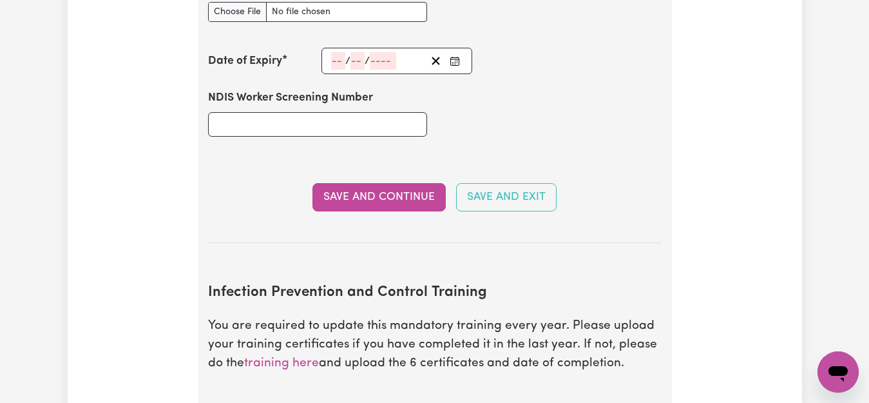
scroll to position [1691, 0]
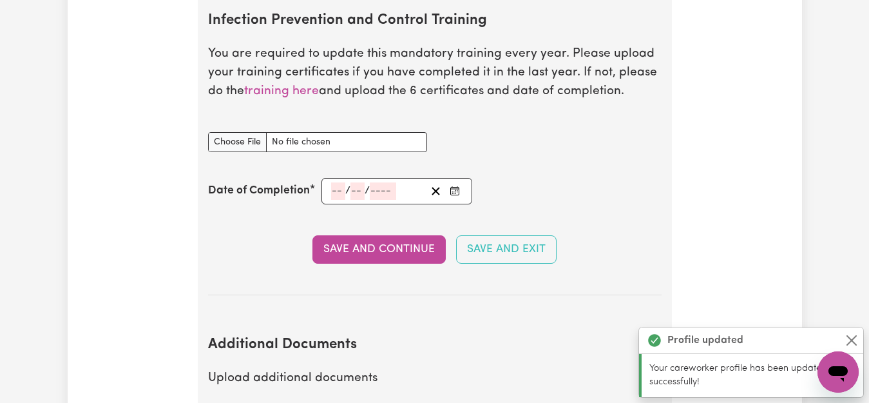
scroll to position [1964, 0]
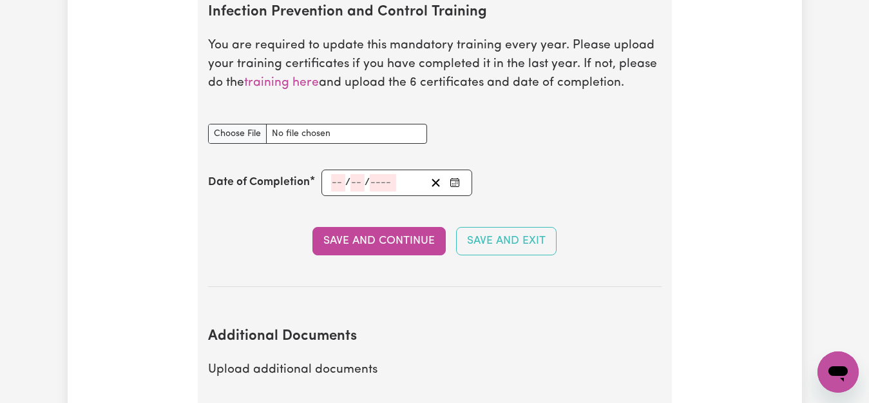
paste input "31097341"
type input "31097341"
type input "11"
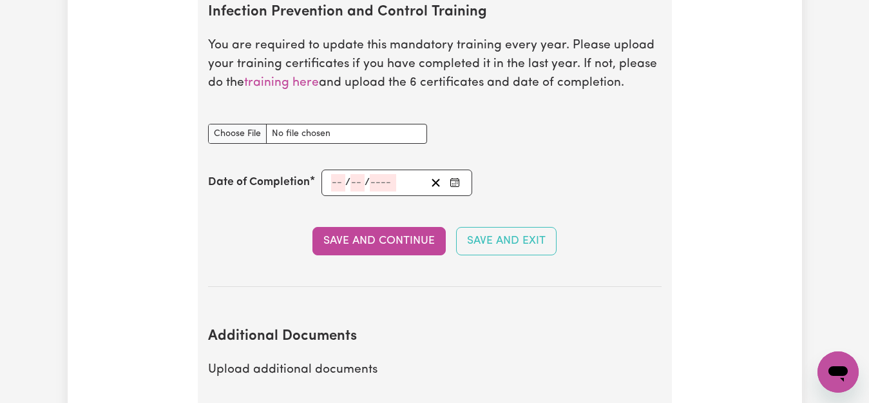
type input "01"
type input "202"
type input "[DATE]"
type input "1"
type input "2029"
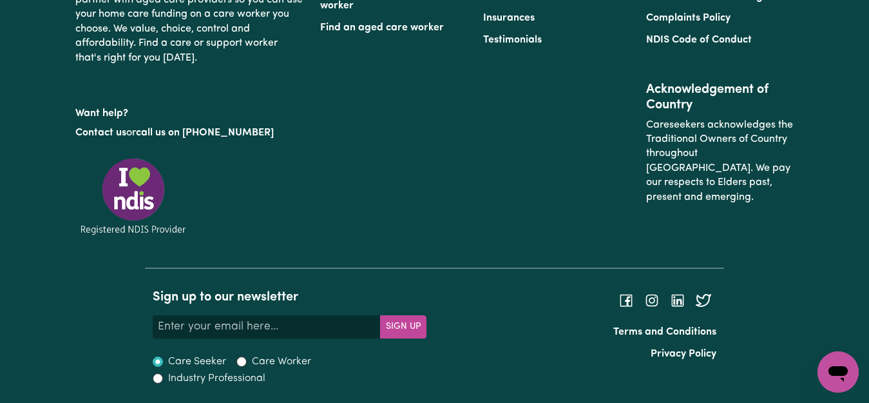
scroll to position [2903, 0]
select select "Certificate III (Individual Support)"
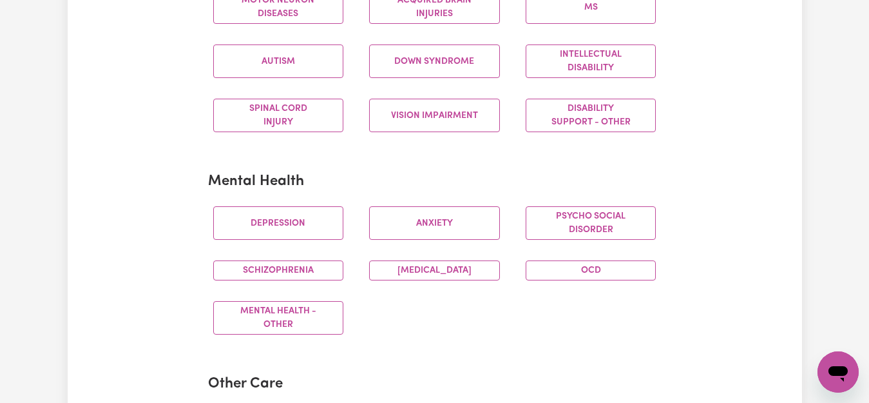
scroll to position [686, 0]
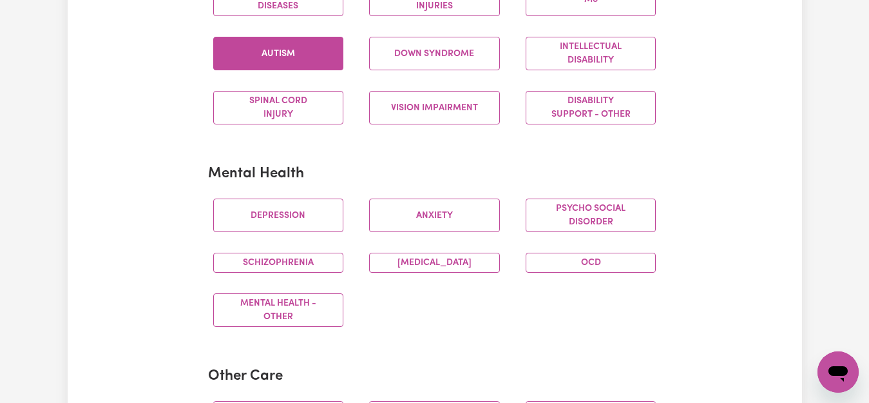
click at [319, 70] on button "Autism" at bounding box center [278, 53] width 131 height 33
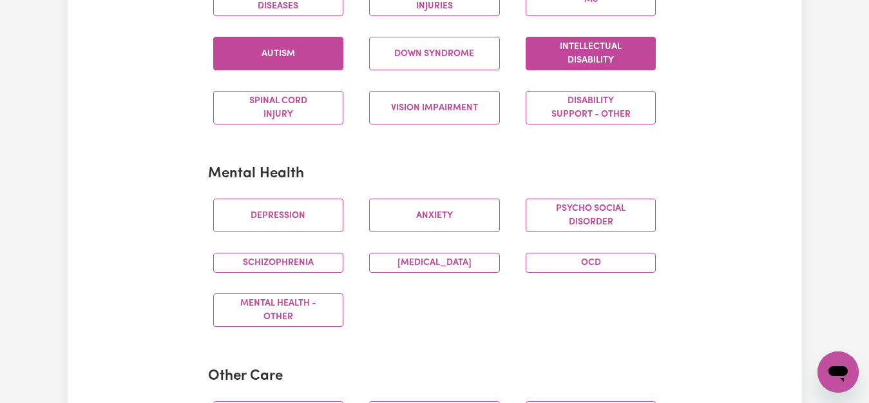
click at [551, 70] on button "Intellectual Disability" at bounding box center [591, 53] width 131 height 33
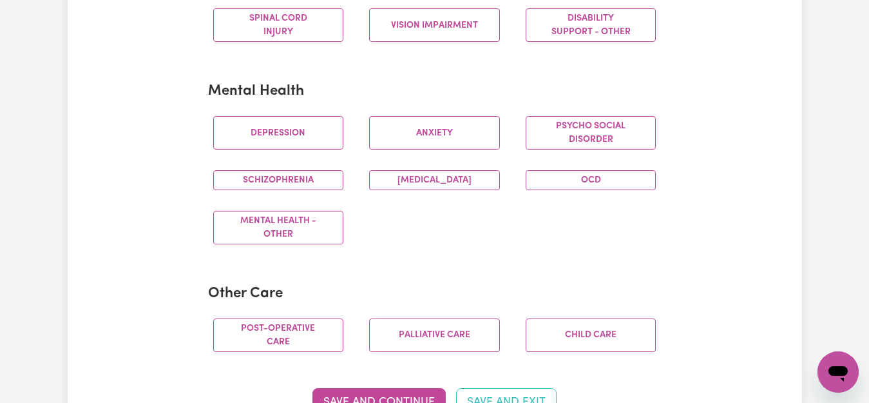
scroll to position [763, 0]
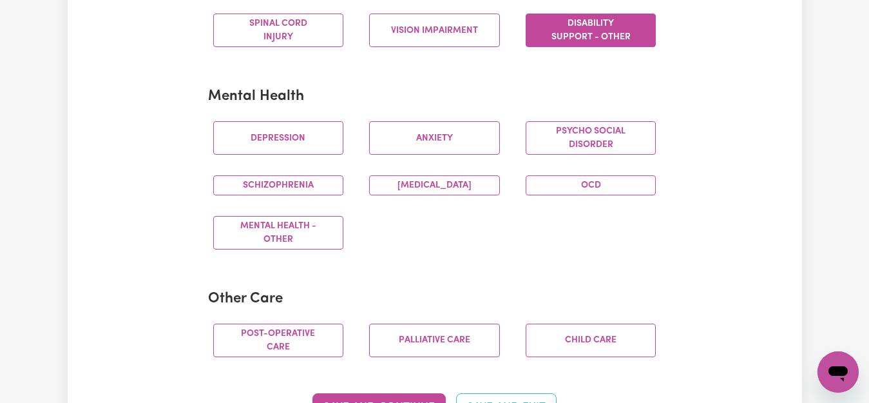
click at [607, 47] on button "Disability support - Other" at bounding box center [591, 30] width 131 height 33
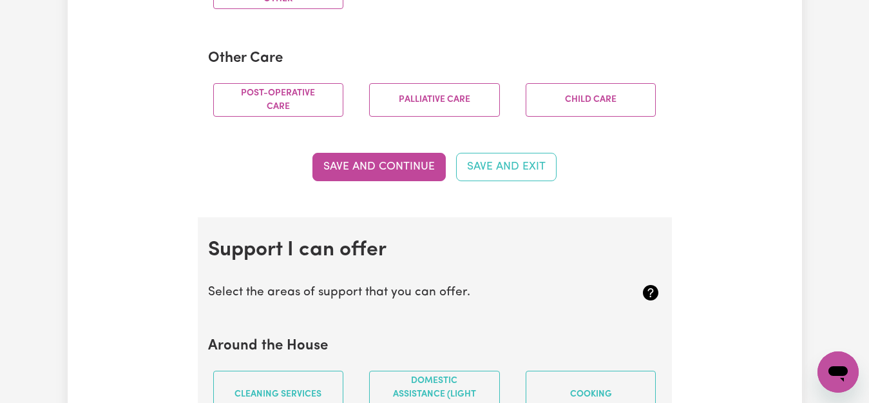
scroll to position [1064, 0]
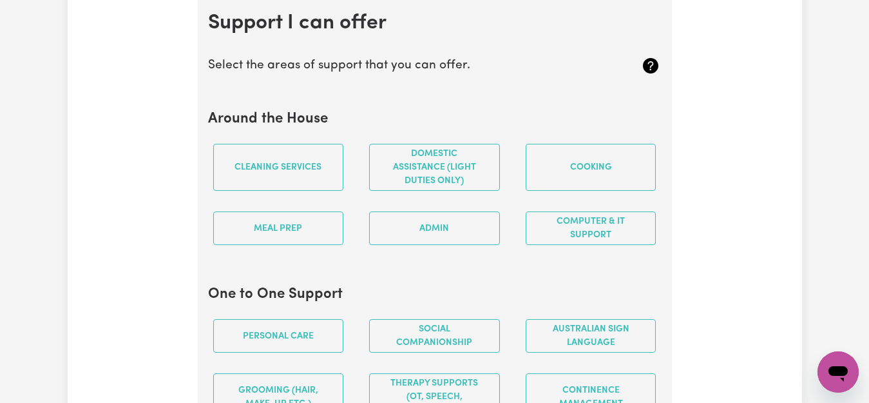
scroll to position [1169, 0]
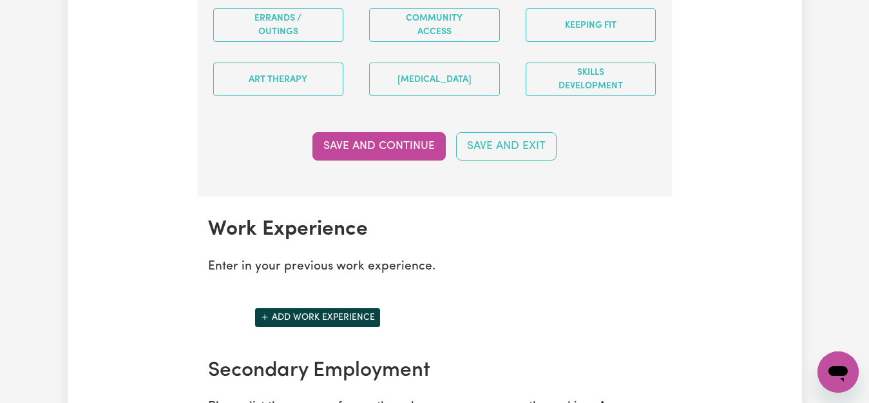
scroll to position [1787, 0]
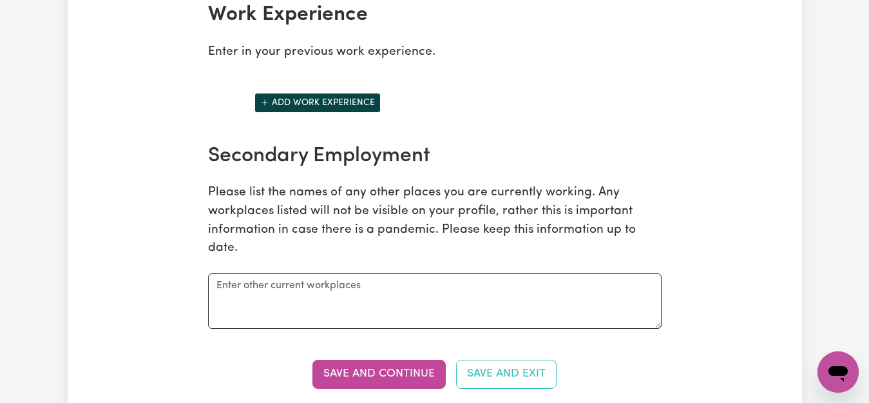
scroll to position [2010, 0]
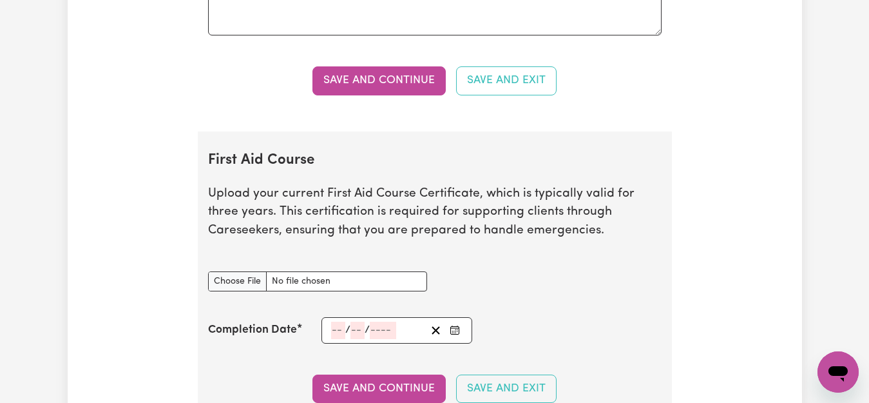
scroll to position [2285, 0]
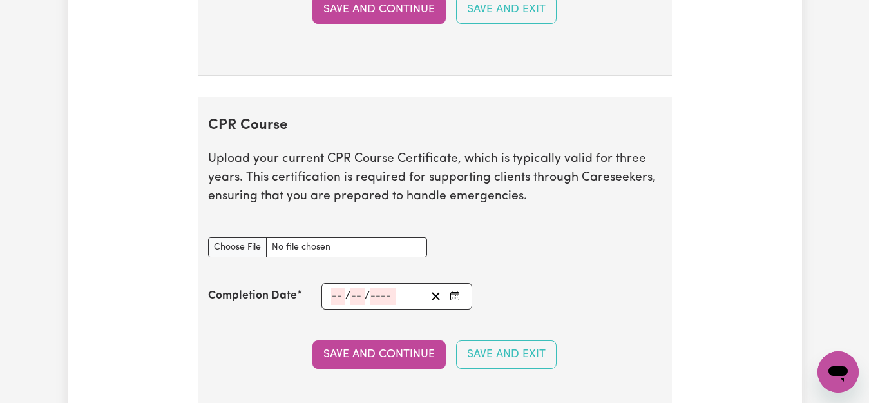
scroll to position [2647, 0]
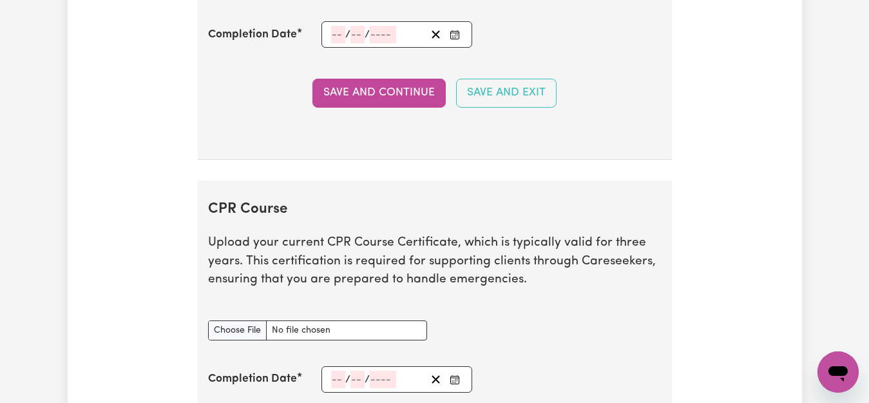
scroll to position [2832, 0]
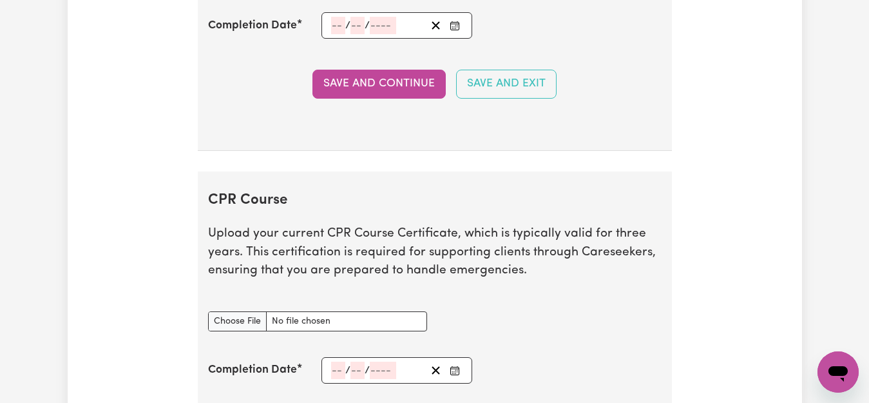
type input "DSW"
type input "LYBL"
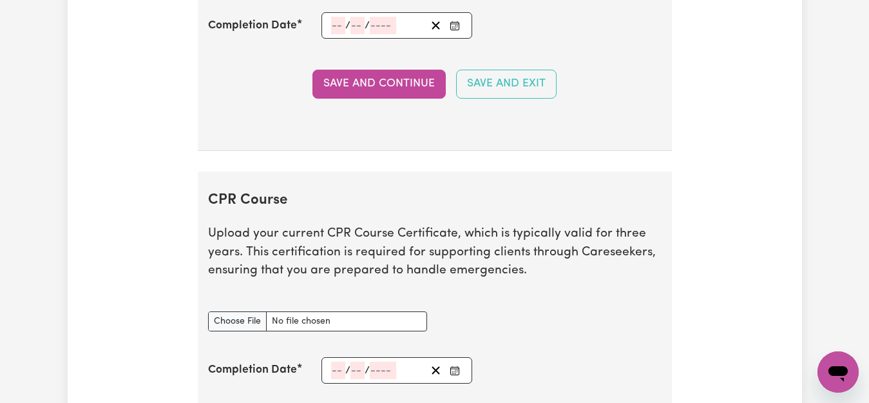
select select "2023"
select select "2025"
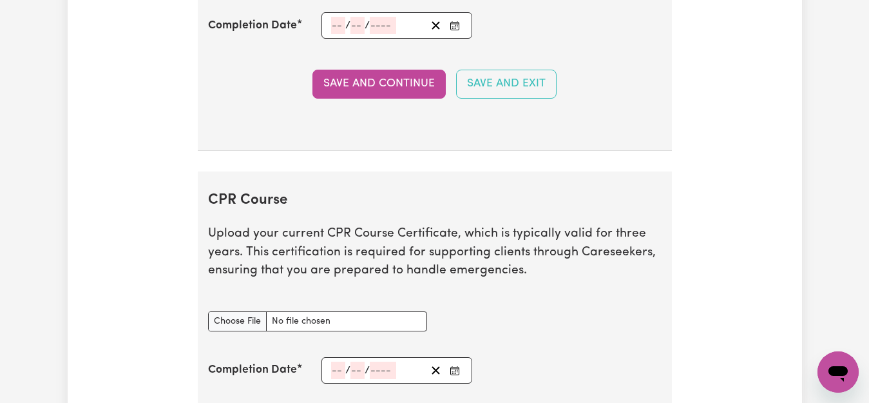
checkbox input "true"
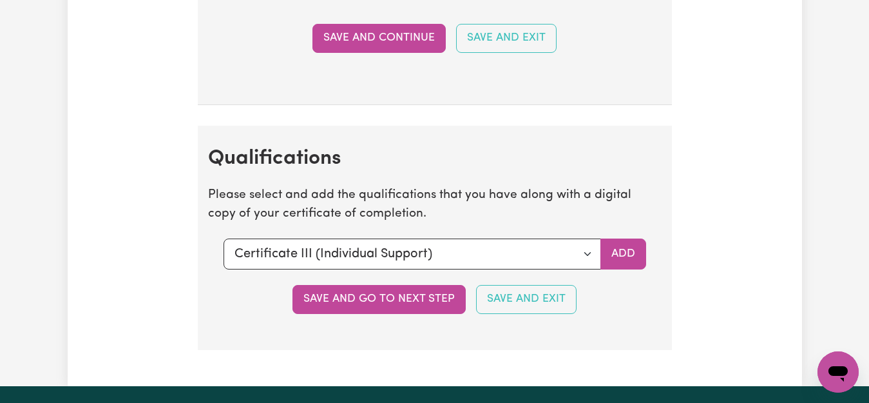
scroll to position [3297, 0]
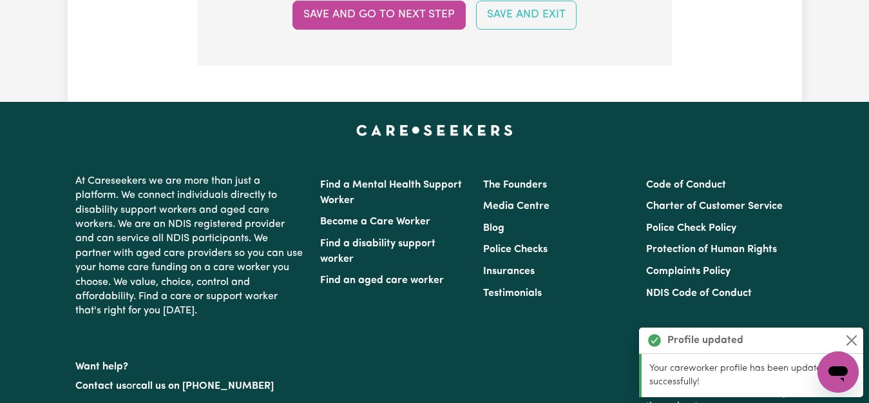
scroll to position [3557, 0]
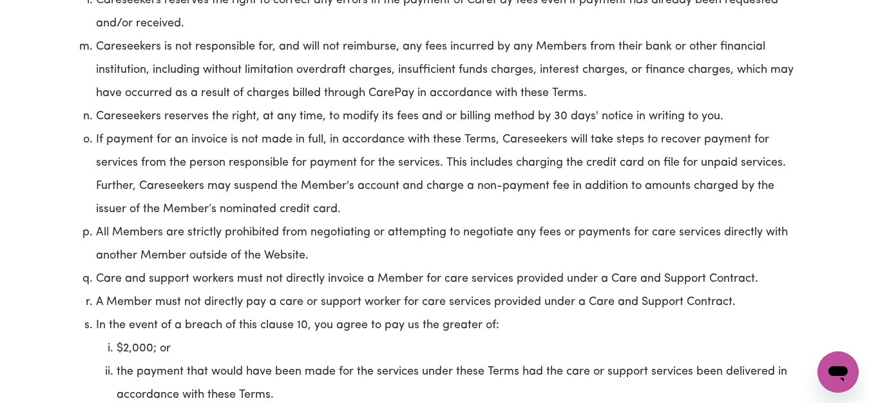
scroll to position [5611, 0]
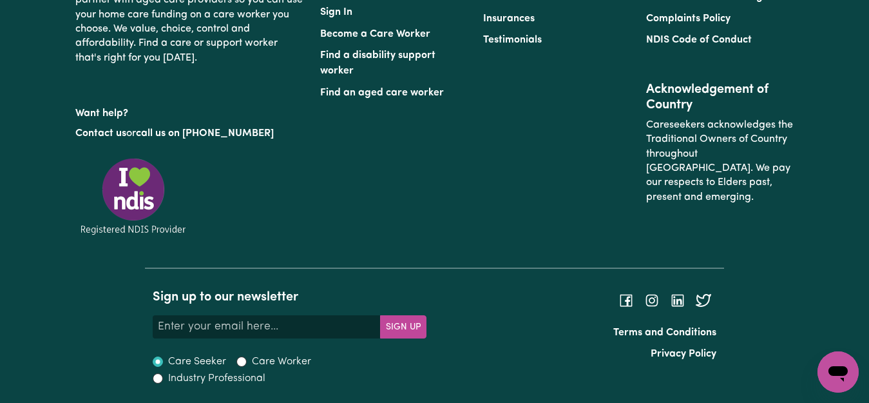
scroll to position [2722, 0]
